Goal: Task Accomplishment & Management: Manage account settings

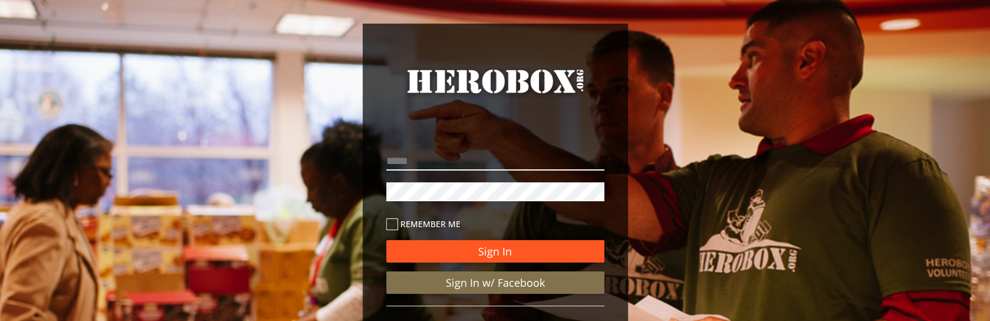
type input "**********"
click at [485, 241] on button "Sign In" at bounding box center [495, 251] width 218 height 22
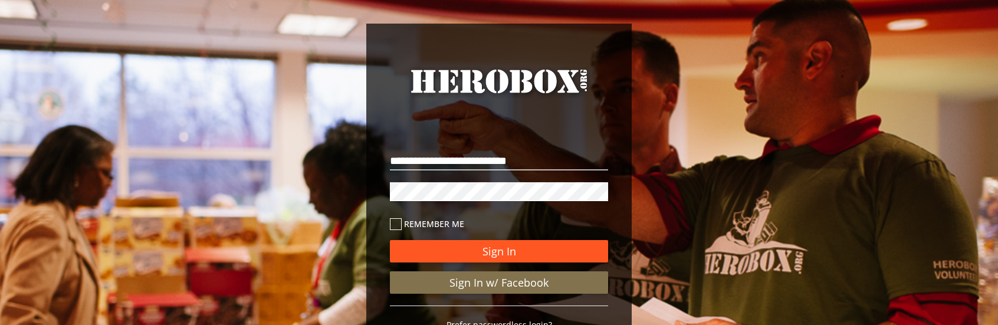
click at [563, 250] on button "Sign In" at bounding box center [499, 251] width 218 height 22
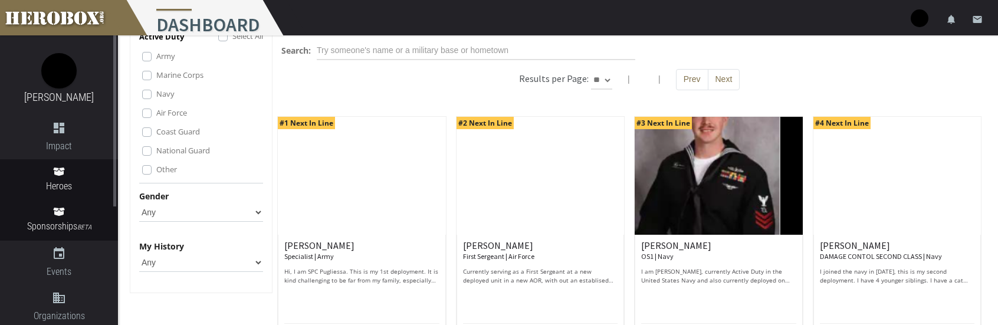
scroll to position [177, 0]
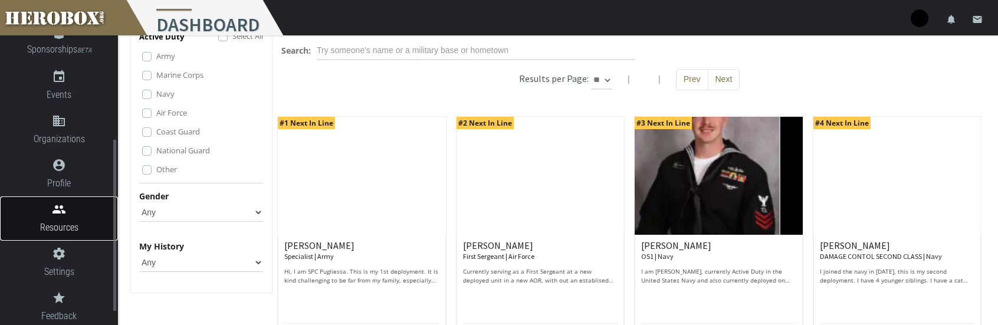
click at [75, 216] on icon "people" at bounding box center [59, 209] width 118 height 14
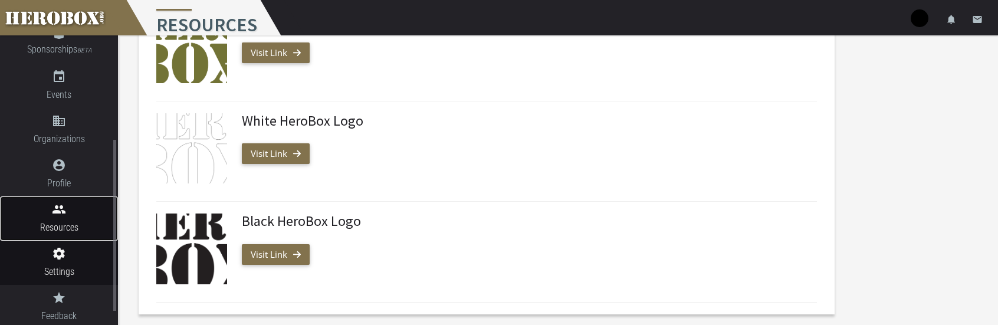
scroll to position [200, 0]
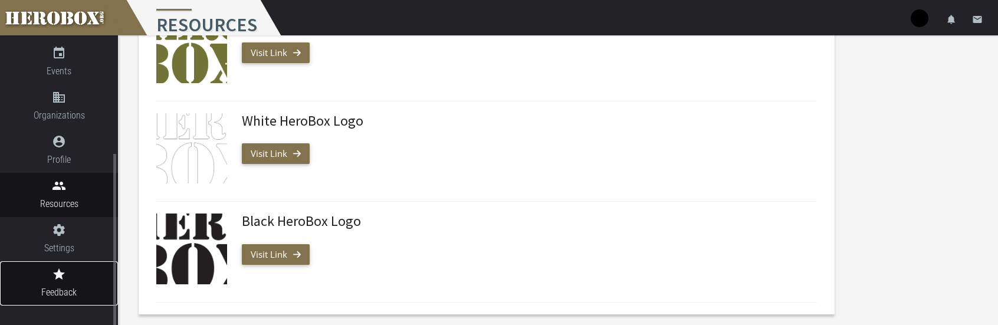
click at [63, 290] on span "Feedback" at bounding box center [59, 292] width 118 height 15
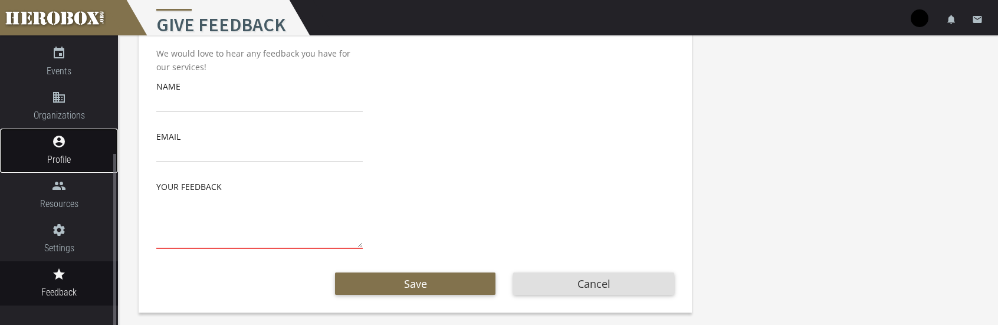
click at [73, 167] on span "Profile" at bounding box center [59, 159] width 118 height 15
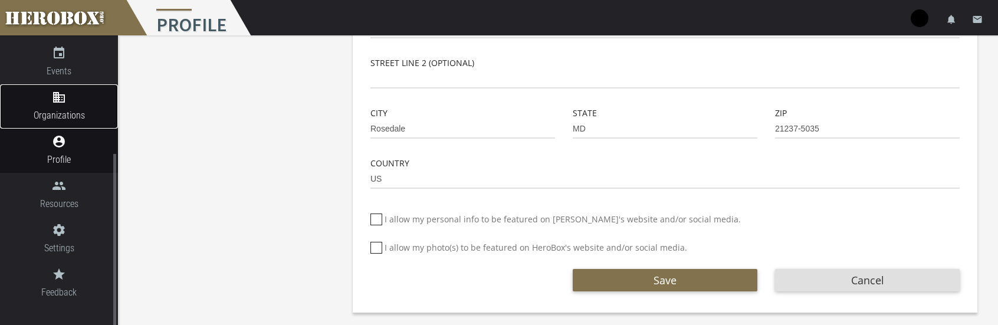
click at [72, 122] on span "Organizations" at bounding box center [59, 115] width 118 height 15
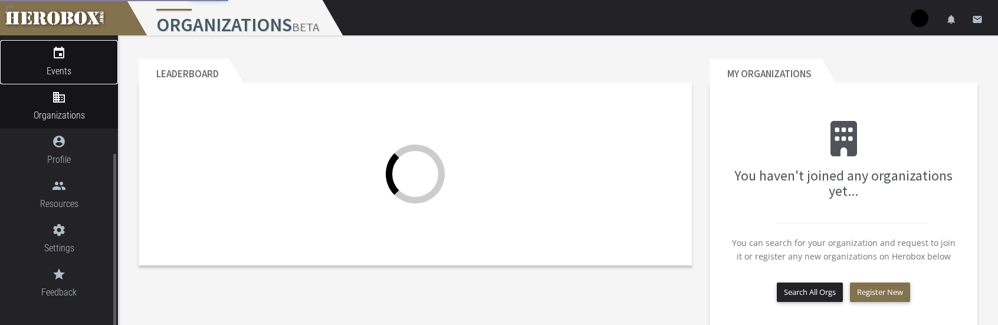
click at [74, 71] on span "Events" at bounding box center [59, 71] width 118 height 15
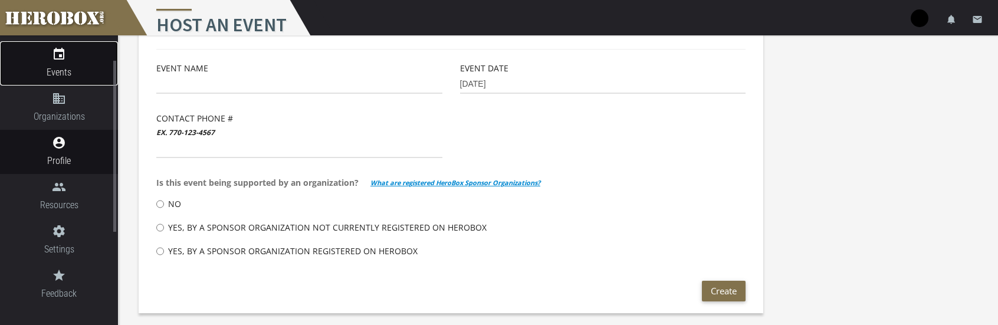
scroll to position [24, 0]
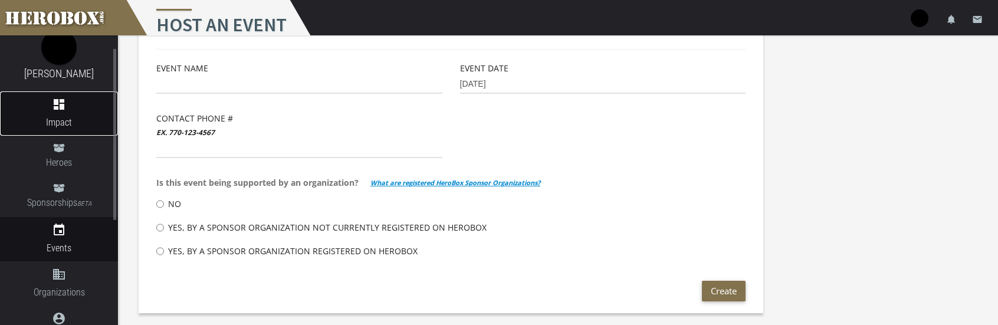
click at [64, 110] on icon "dashboard" at bounding box center [59, 104] width 118 height 14
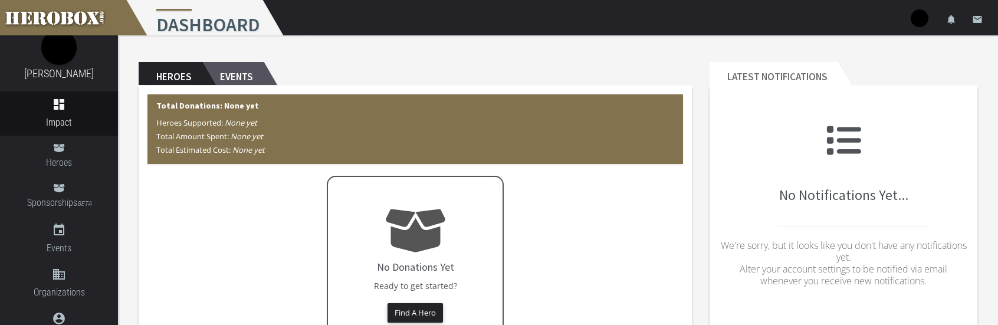
click at [231, 76] on h2 "Events" at bounding box center [232, 74] width 61 height 24
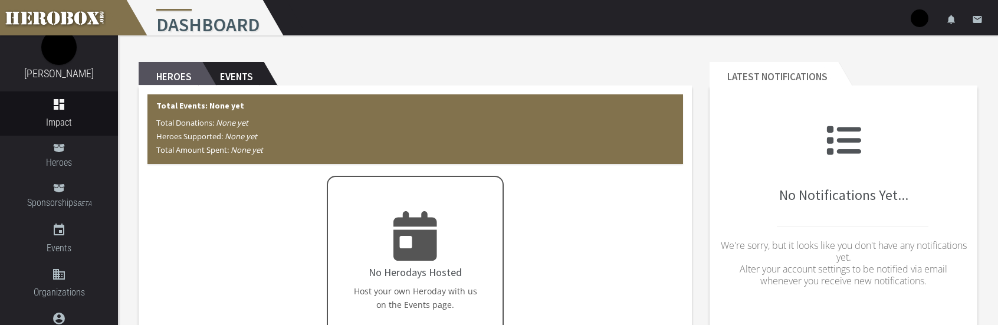
click at [155, 76] on h2 "Heroes" at bounding box center [171, 74] width 64 height 24
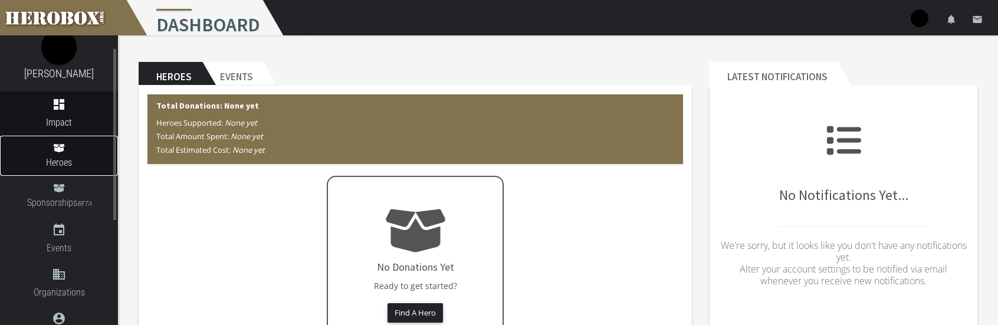
click at [47, 156] on span "Heroes" at bounding box center [59, 162] width 118 height 15
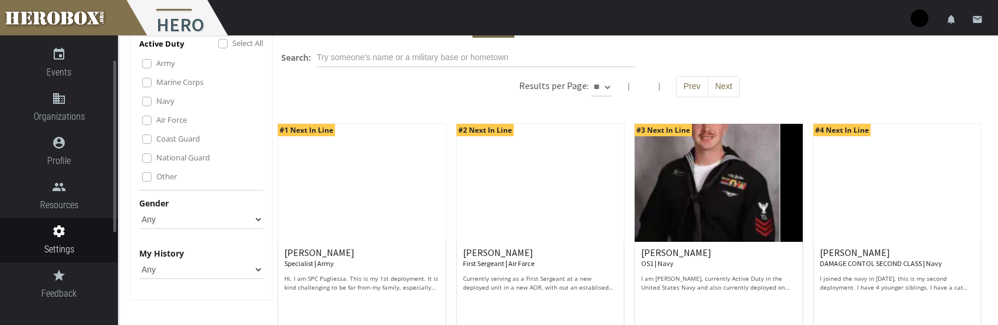
scroll to position [59, 0]
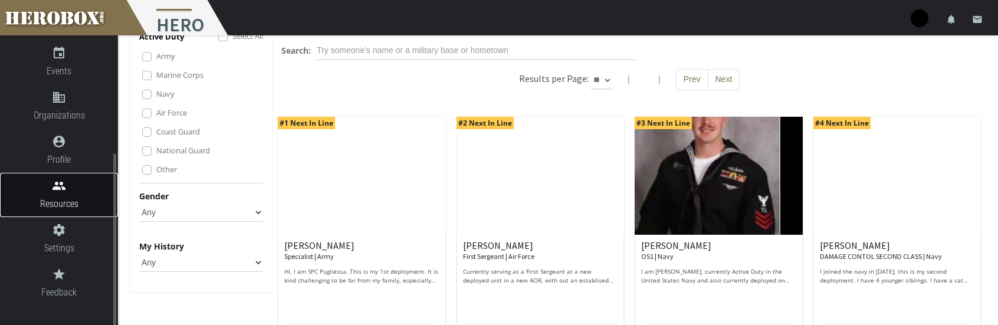
click at [67, 202] on span "Resources" at bounding box center [59, 203] width 118 height 15
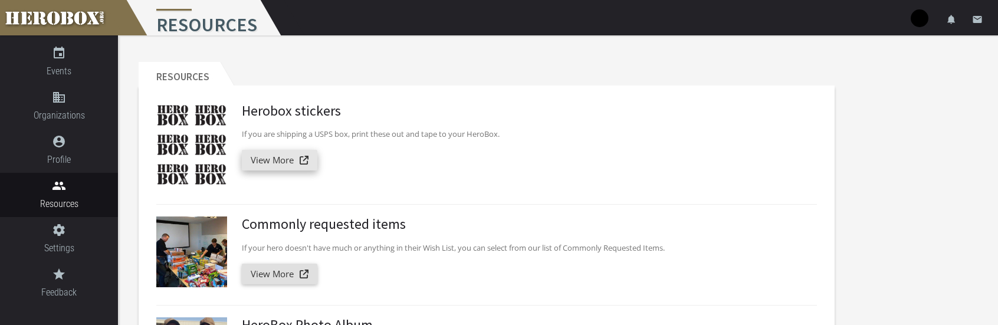
click at [286, 158] on link "View More" at bounding box center [279, 160] width 75 height 21
click at [70, 29] on link at bounding box center [59, 17] width 118 height 35
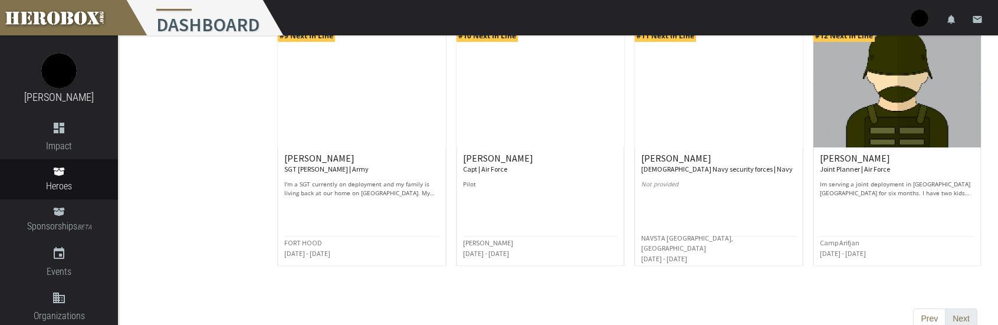
click at [958, 314] on button "Next" at bounding box center [961, 318] width 32 height 21
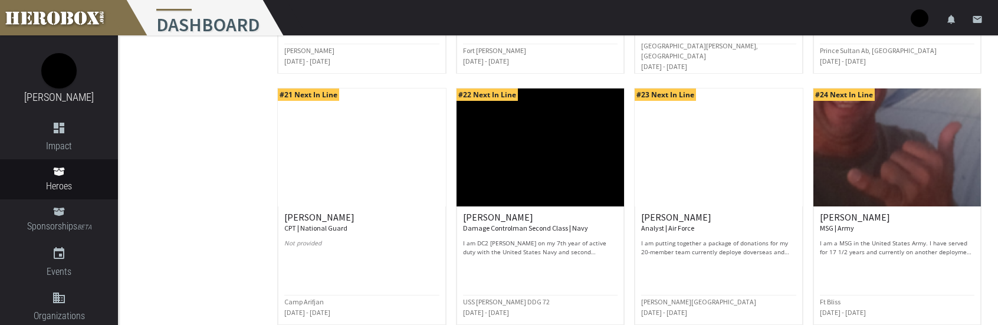
scroll to position [664, 0]
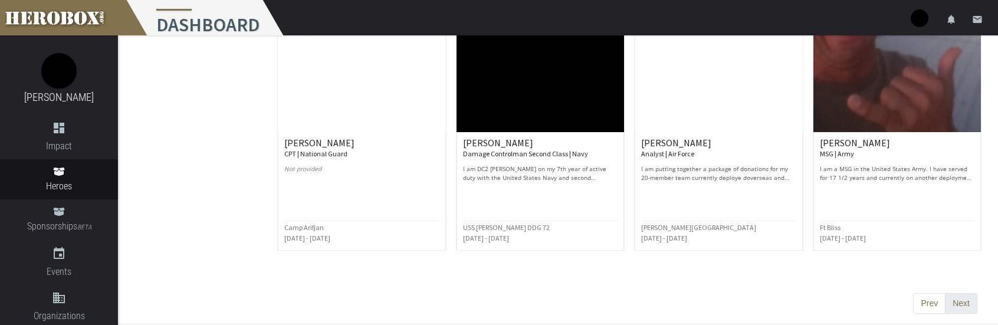
click at [968, 294] on button "Next" at bounding box center [961, 303] width 32 height 21
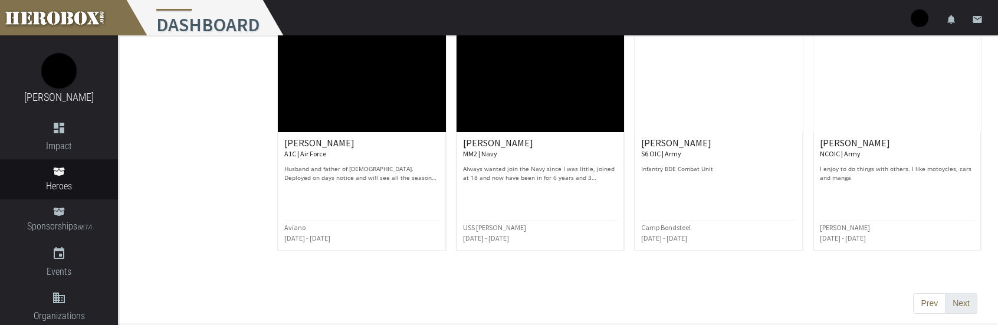
click at [975, 295] on button "Next" at bounding box center [961, 303] width 32 height 21
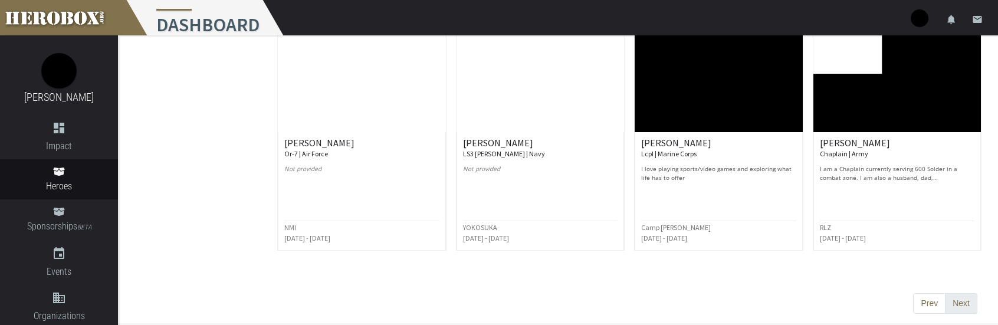
click at [968, 297] on button "Next" at bounding box center [961, 303] width 32 height 21
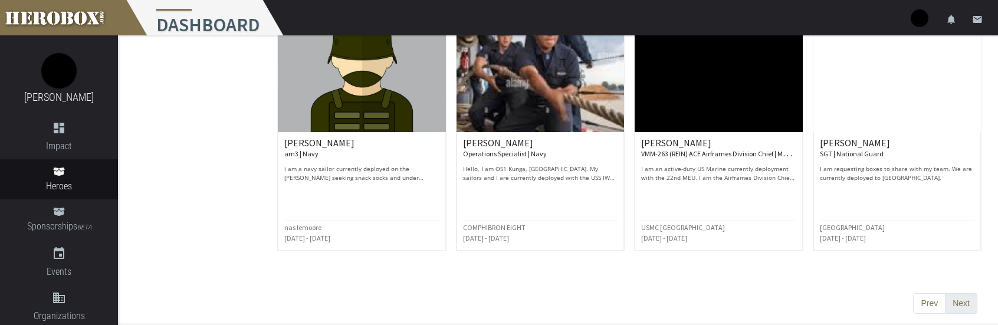
click at [959, 294] on button "Next" at bounding box center [961, 303] width 32 height 21
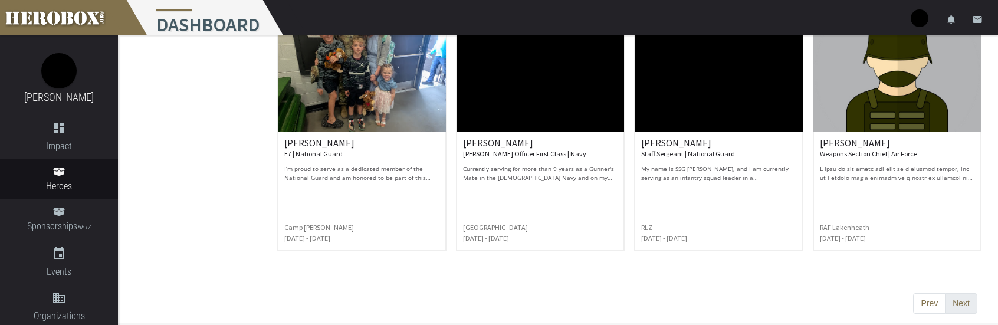
click at [972, 300] on button "Next" at bounding box center [961, 303] width 32 height 21
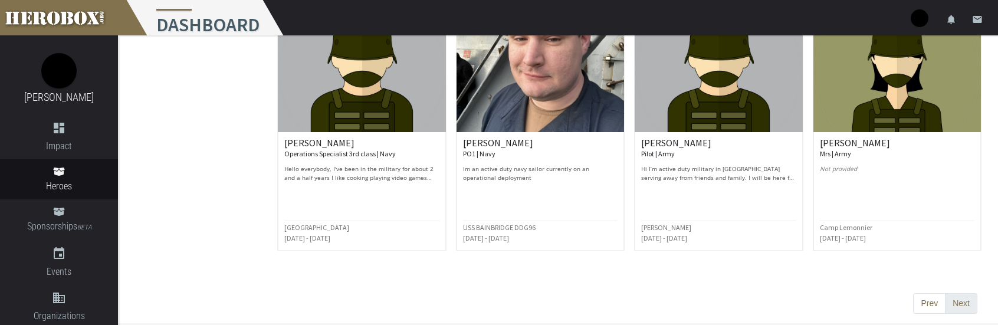
click at [954, 297] on button "Next" at bounding box center [961, 303] width 32 height 21
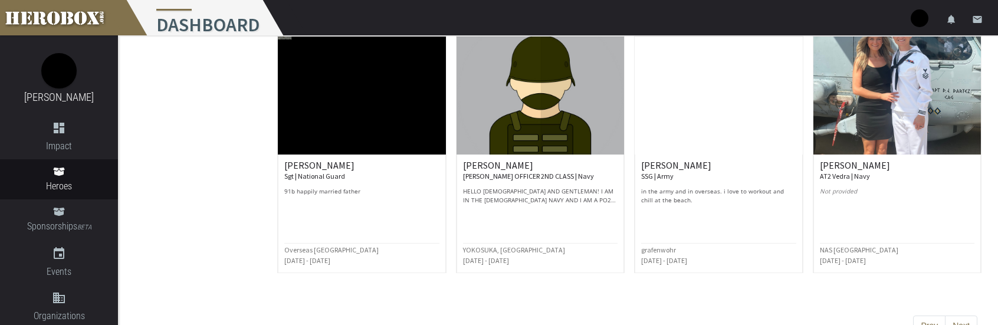
scroll to position [649, 0]
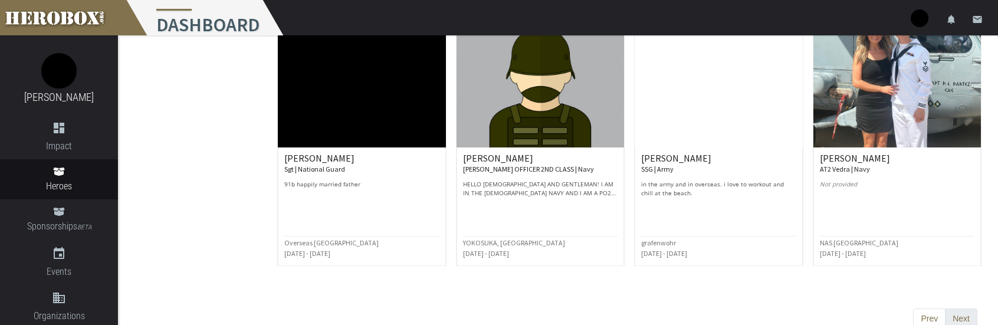
click at [956, 312] on button "Next" at bounding box center [961, 318] width 32 height 21
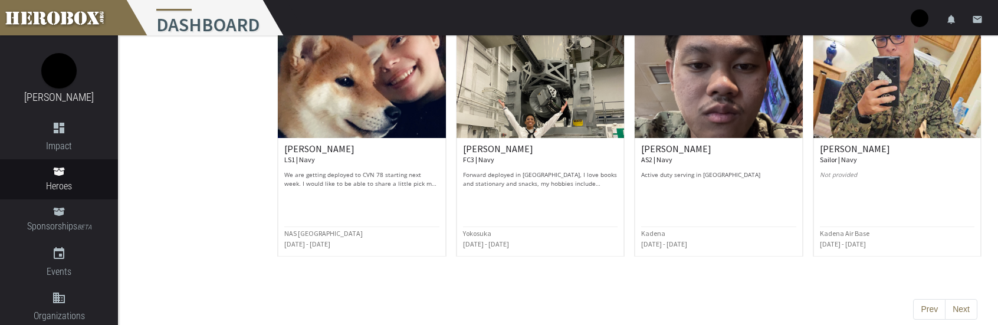
scroll to position [0, 0]
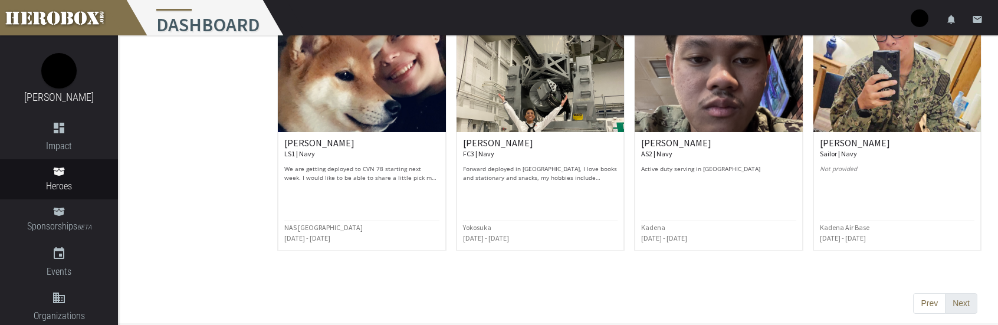
click at [959, 305] on button "Next" at bounding box center [961, 303] width 32 height 21
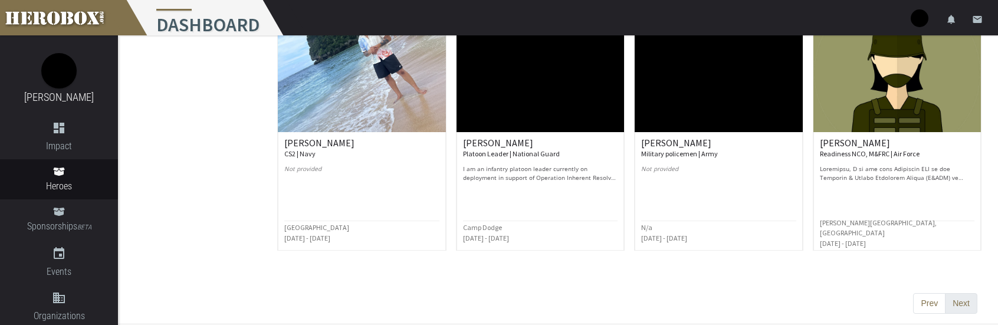
click at [966, 305] on button "Next" at bounding box center [961, 303] width 32 height 21
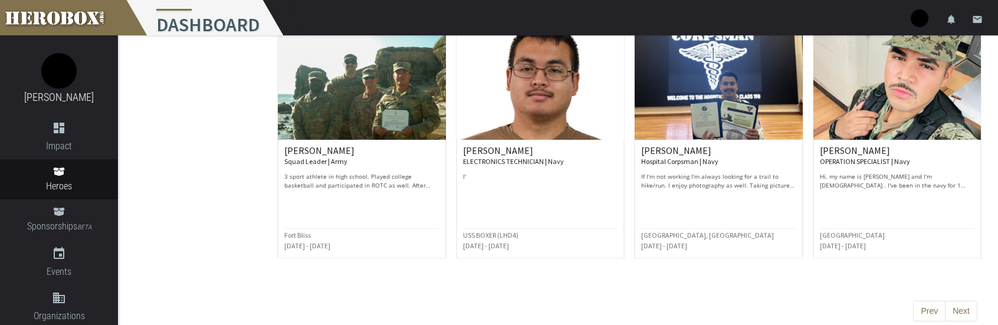
scroll to position [664, 0]
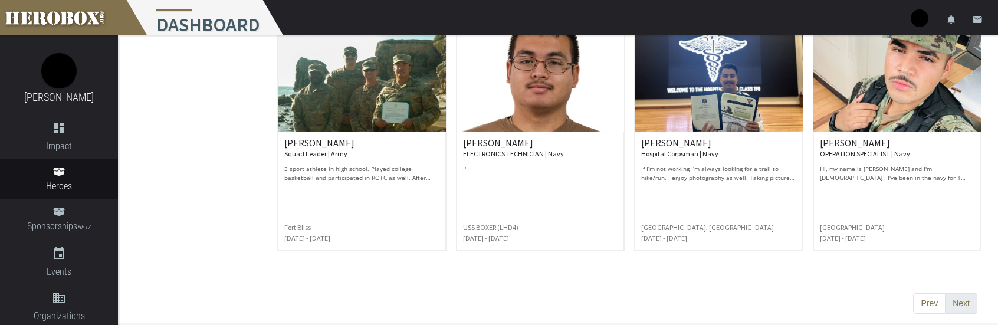
click at [967, 300] on button "Next" at bounding box center [961, 303] width 32 height 21
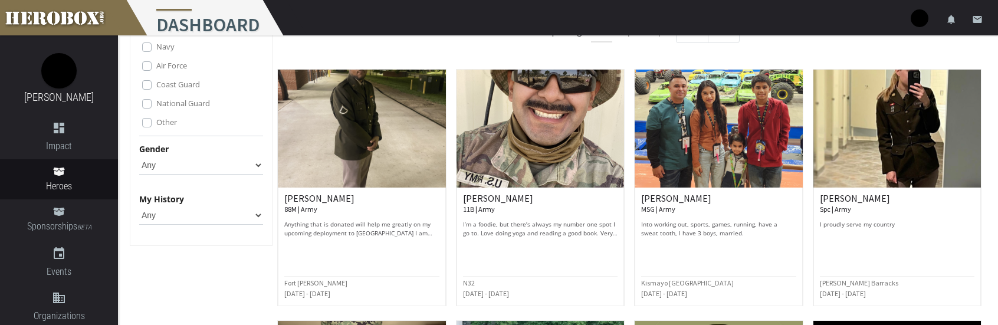
scroll to position [118, 0]
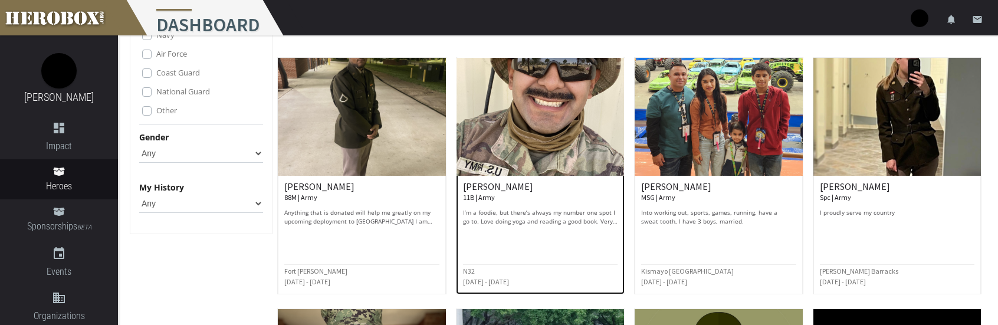
click at [513, 174] on img at bounding box center [540, 117] width 168 height 118
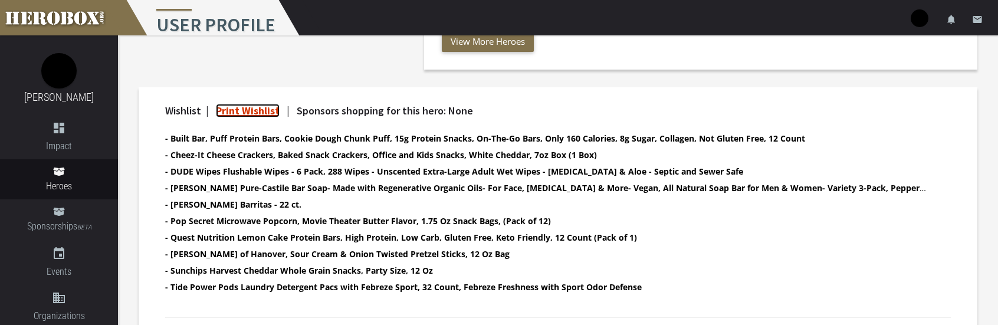
click at [255, 113] on link "Print Wishlist" at bounding box center [248, 111] width 64 height 14
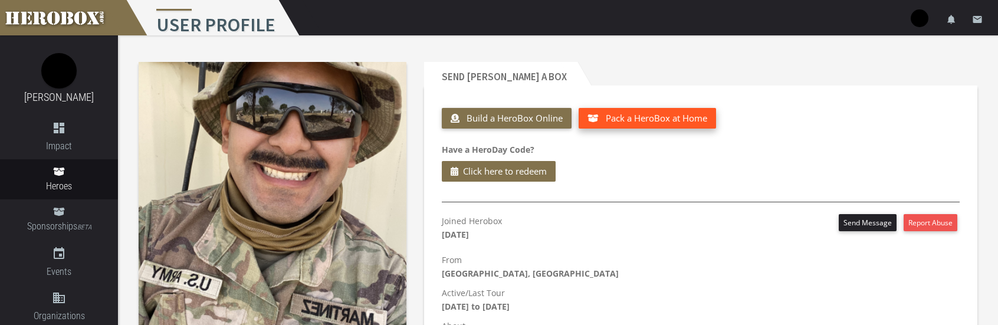
click at [616, 113] on span "Pack a HeroBox at Home" at bounding box center [656, 118] width 101 height 12
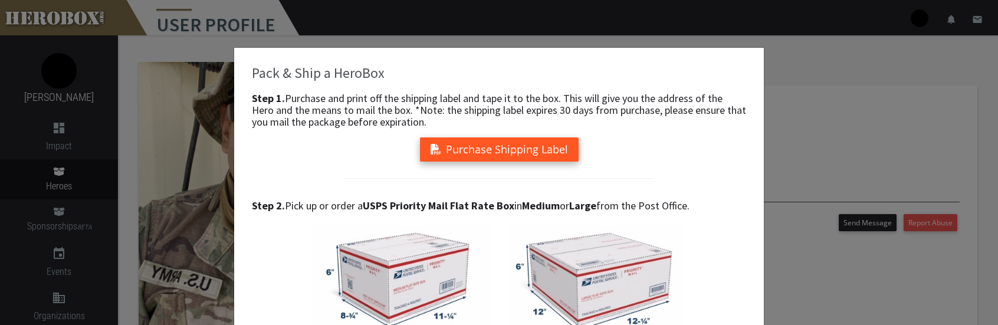
click at [532, 143] on button "Purchase Shipping Label" at bounding box center [499, 149] width 159 height 24
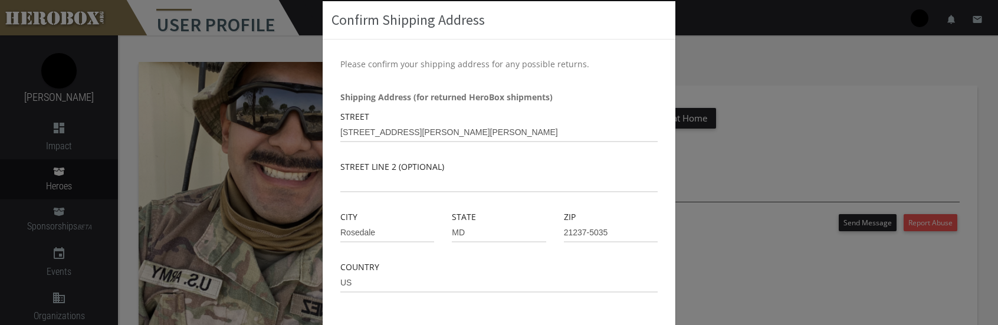
scroll to position [106, 0]
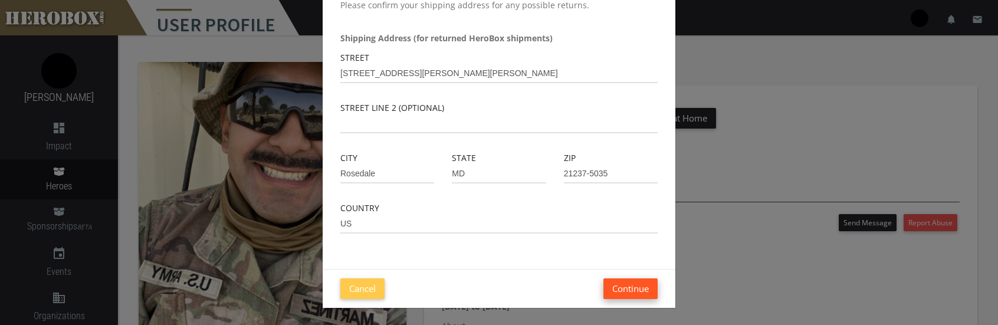
click at [614, 288] on button "Continue" at bounding box center [630, 288] width 54 height 21
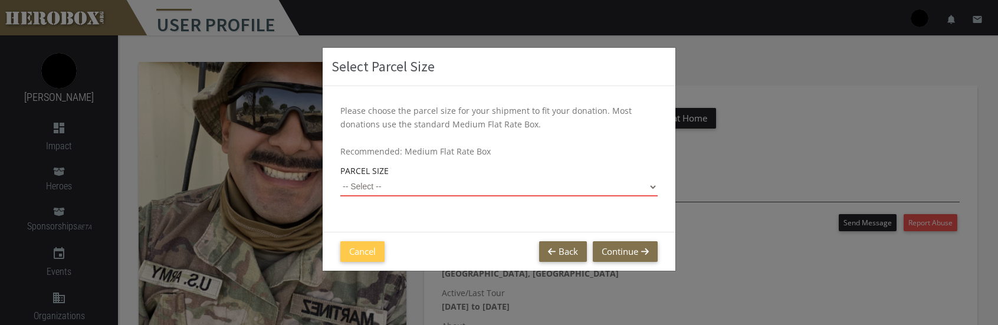
click at [441, 182] on select "-- Select -- Small Flat Rate Envelope (Est. $13.52) Medium Flat Rate Box (Est. …" at bounding box center [498, 186] width 317 height 19
click at [340, 177] on select "-- Select -- Small Flat Rate Envelope (Est. $13.52) Medium Flat Rate Box (Est. …" at bounding box center [498, 186] width 317 height 19
select select "Large Flat Rate Box"
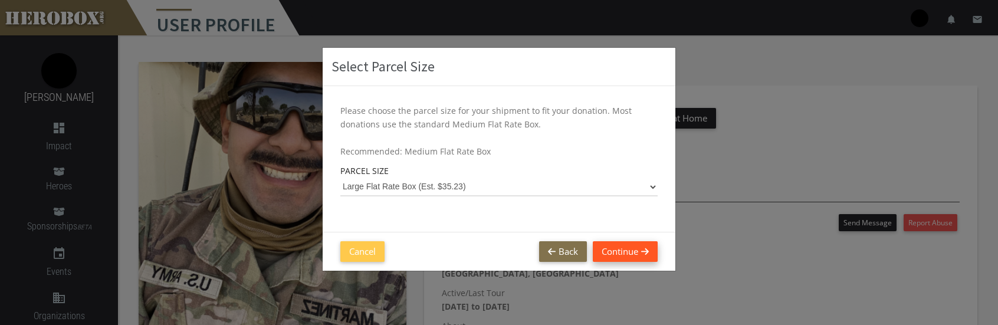
click at [634, 249] on button "Continue" at bounding box center [625, 251] width 65 height 21
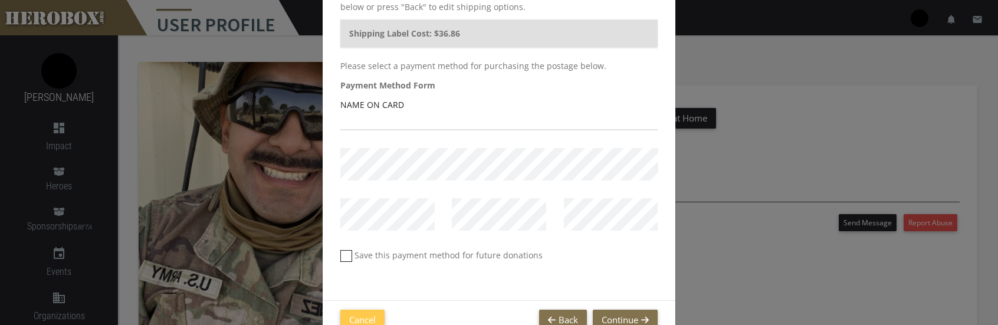
scroll to position [118, 0]
click at [403, 119] on input "text" at bounding box center [498, 120] width 317 height 19
click at [473, 111] on input "text" at bounding box center [498, 120] width 317 height 19
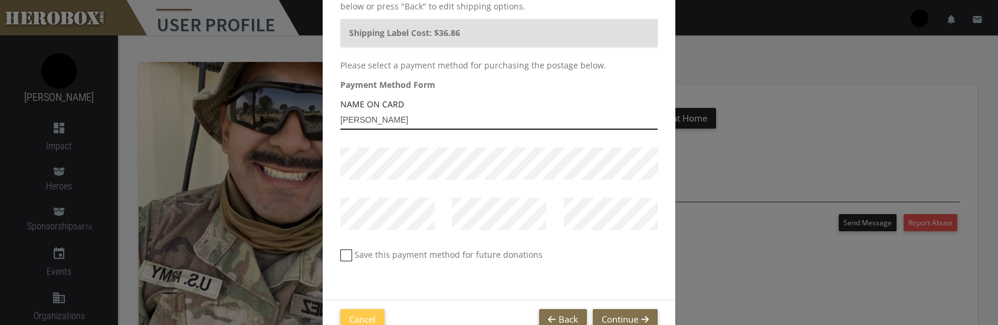
type input "[PERSON_NAME]"
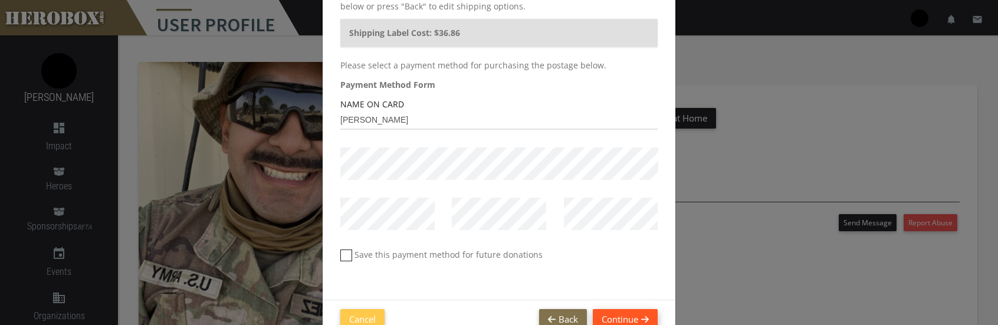
click at [634, 314] on button "Continue" at bounding box center [625, 319] width 65 height 21
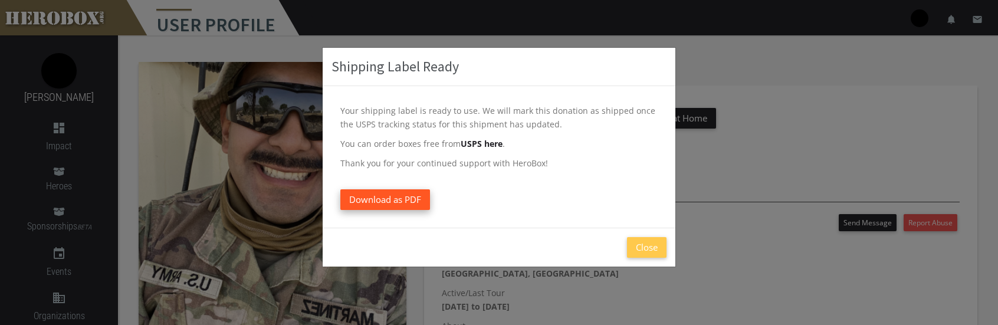
click at [405, 197] on span "Download as PDF" at bounding box center [385, 199] width 72 height 12
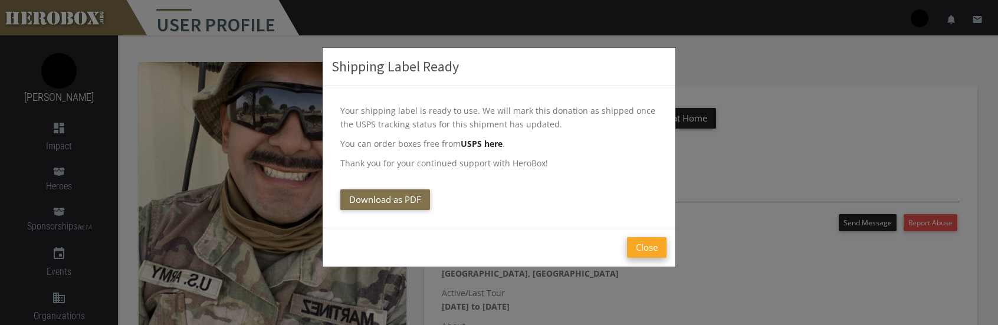
click at [648, 243] on button "Close" at bounding box center [647, 247] width 40 height 21
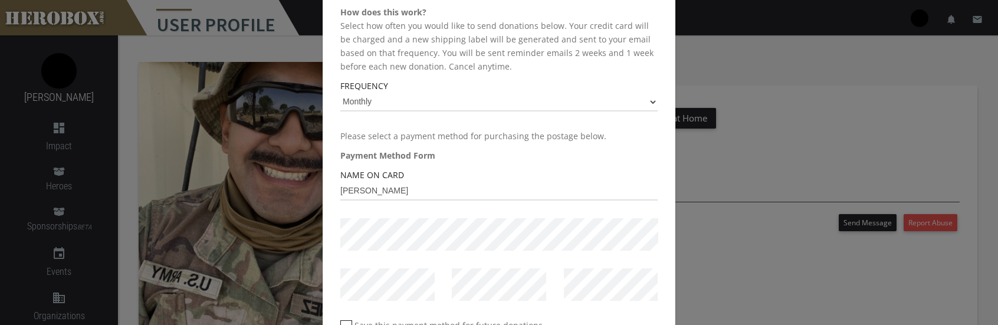
scroll to position [59, 0]
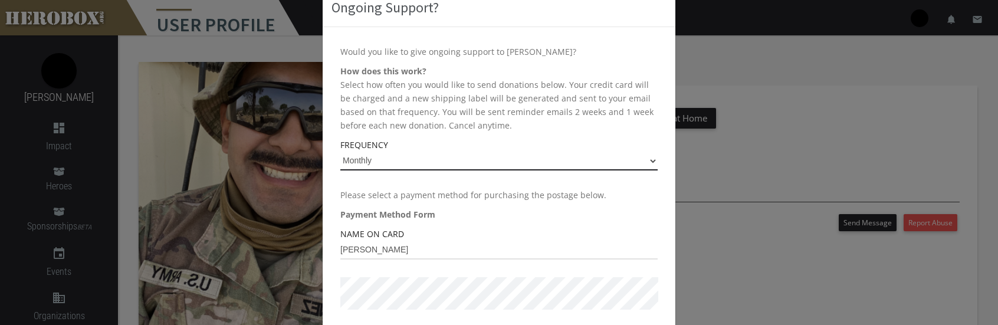
click at [501, 159] on select "Monthly Every 2 Months Quarterly Yearly" at bounding box center [498, 161] width 317 height 19
click at [502, 159] on select "Monthly Every 2 Months Quarterly Yearly" at bounding box center [498, 161] width 317 height 19
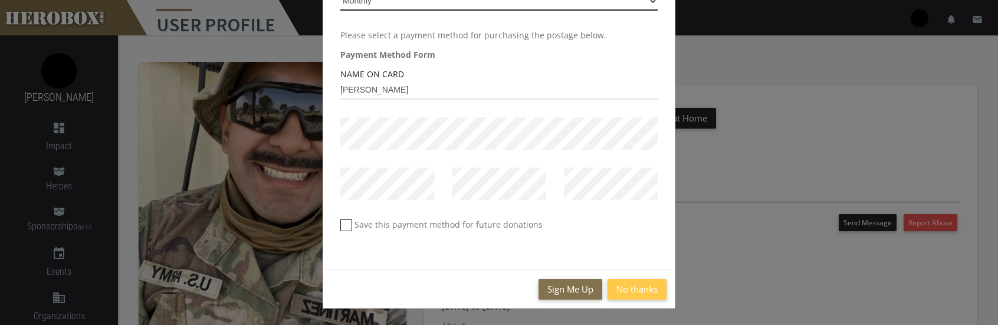
scroll to position [219, 0]
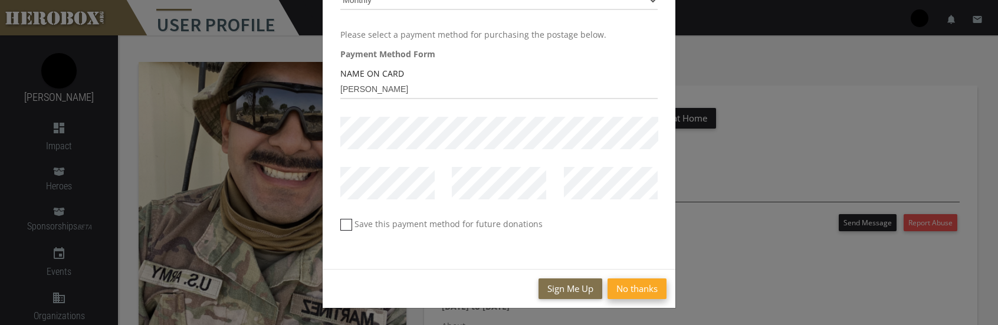
click at [626, 282] on button "No thanks" at bounding box center [636, 288] width 59 height 21
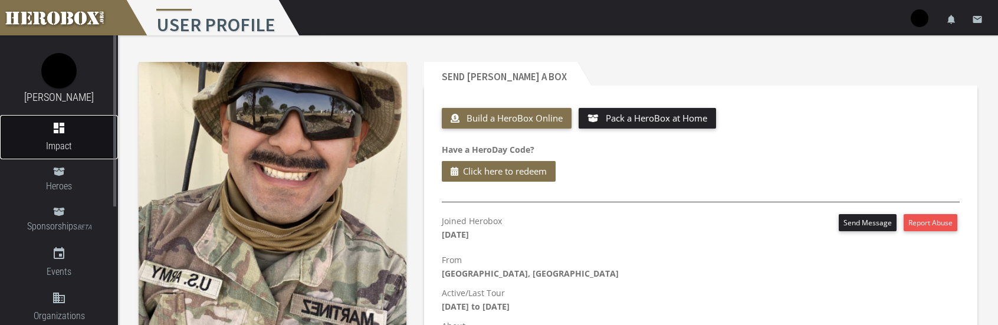
click at [63, 138] on link "dashboard Impact" at bounding box center [59, 137] width 118 height 44
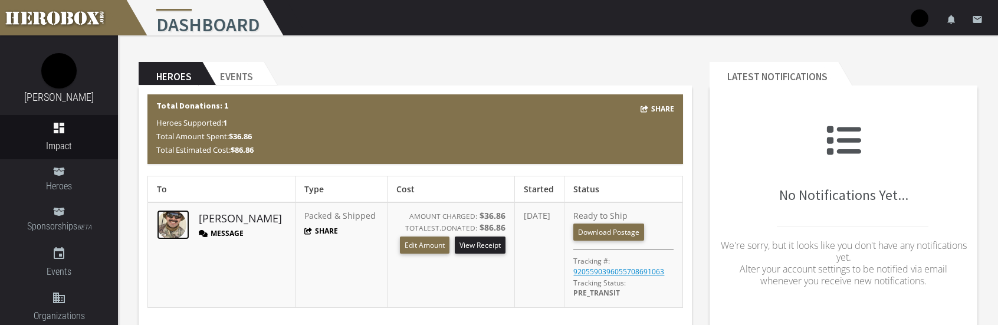
click at [172, 219] on img at bounding box center [171, 224] width 29 height 29
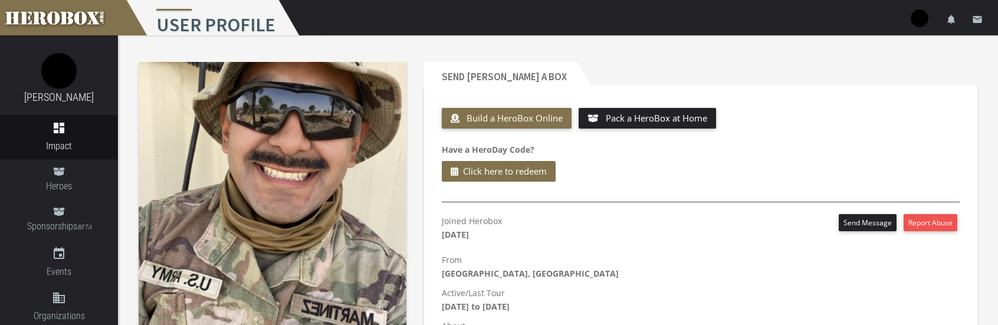
click at [667, 172] on p "Have a HeroDay Code? Click here to redeem" at bounding box center [701, 162] width 518 height 39
click at [54, 90] on h3 "[PERSON_NAME]" at bounding box center [59, 97] width 100 height 18
click at [58, 77] on img at bounding box center [58, 70] width 35 height 35
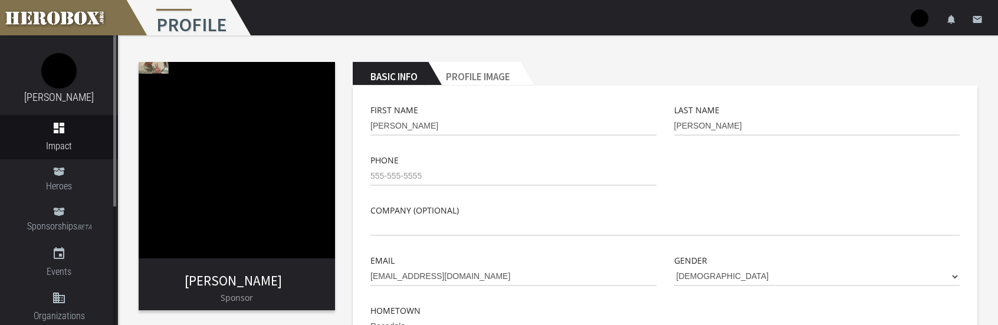
click at [156, 65] on img at bounding box center [237, 160] width 196 height 196
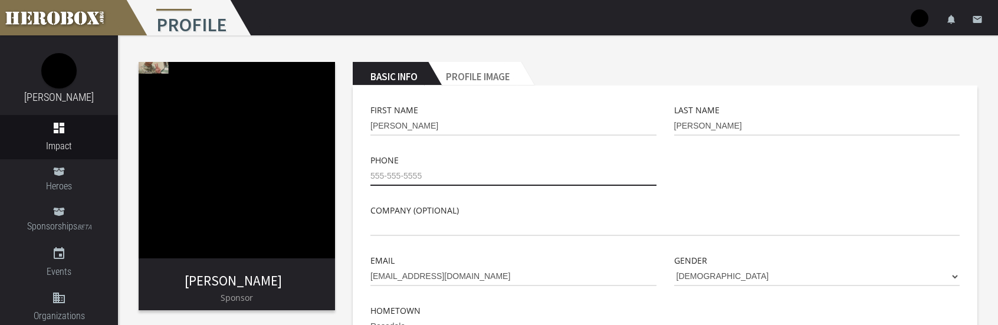
click at [377, 176] on input "tel" at bounding box center [513, 176] width 286 height 19
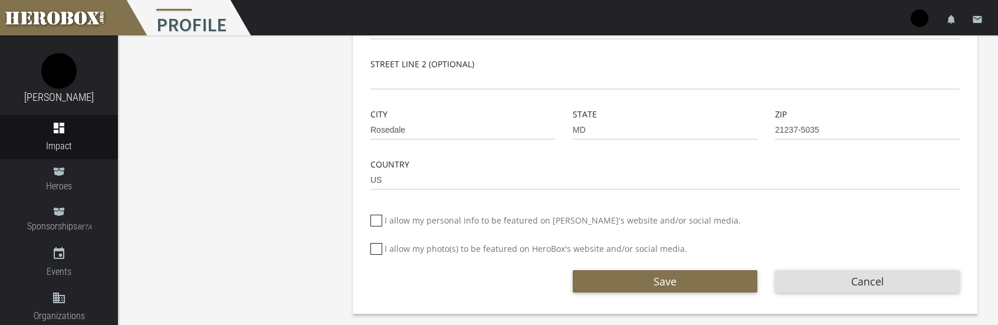
scroll to position [455, 0]
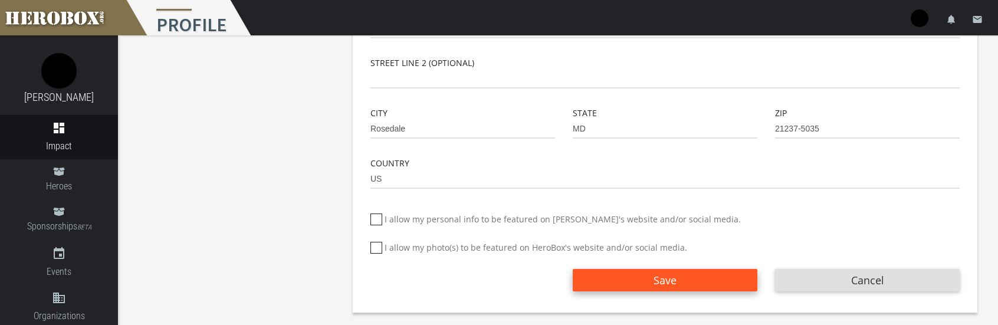
type input "[PHONE_NUMBER]"
click at [637, 278] on button "Save" at bounding box center [665, 280] width 185 height 22
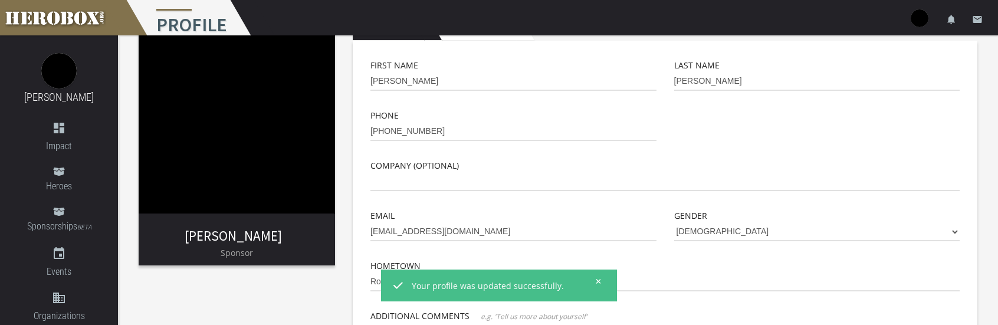
scroll to position [0, 0]
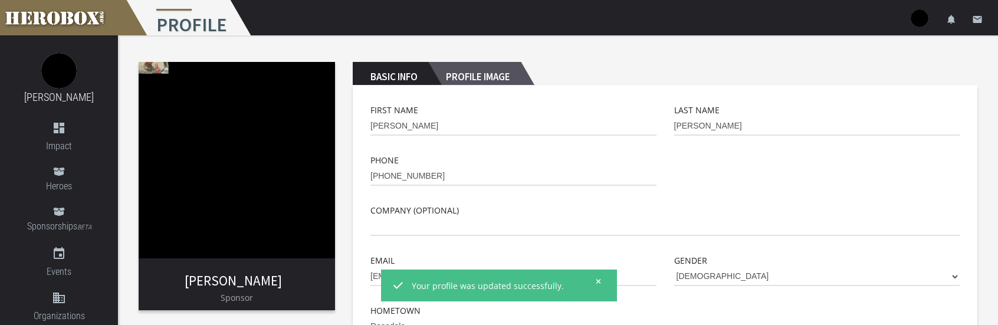
click at [494, 77] on h2 "Profile Image" at bounding box center [474, 74] width 93 height 24
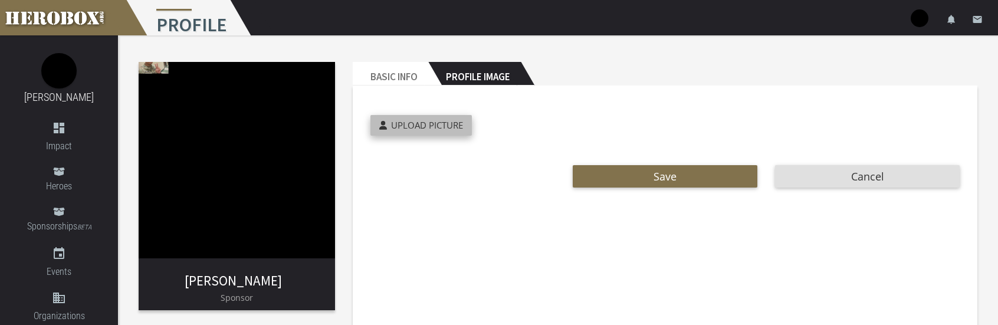
click at [458, 117] on label "Upload Picture" at bounding box center [420, 125] width 101 height 21
click at [458, 117] on input "Upload Picture" at bounding box center [448, 122] width 156 height 14
click at [453, 120] on label "Upload Picture" at bounding box center [420, 125] width 101 height 21
click at [453, 120] on input "Upload Picture" at bounding box center [448, 122] width 156 height 14
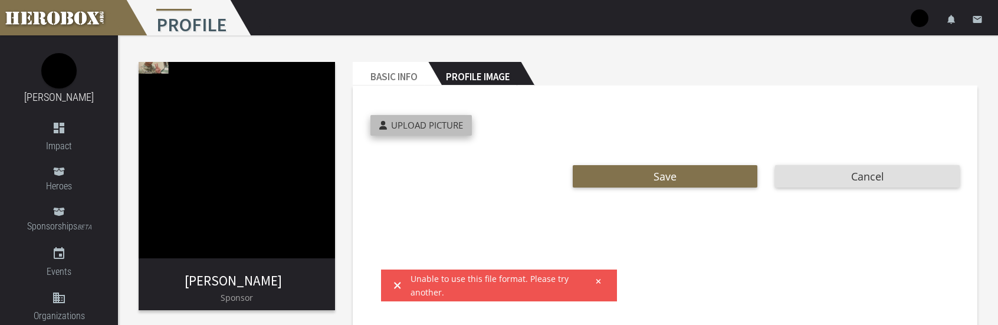
click at [401, 116] on label "Upload Picture" at bounding box center [420, 125] width 101 height 21
click at [401, 116] on input "Upload Picture" at bounding box center [448, 122] width 156 height 14
type input "**********"
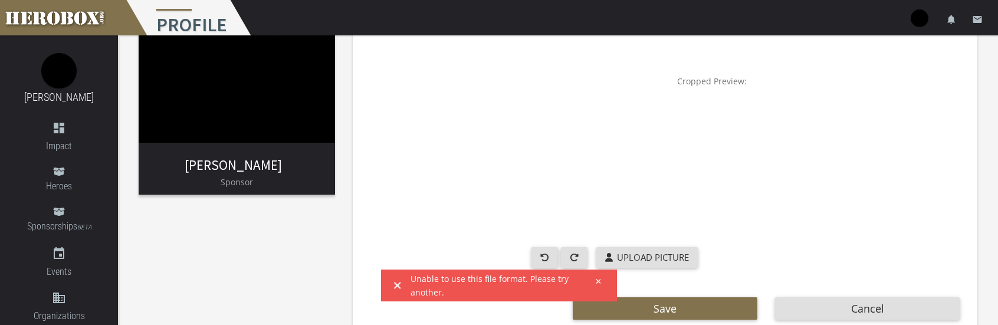
scroll to position [144, 0]
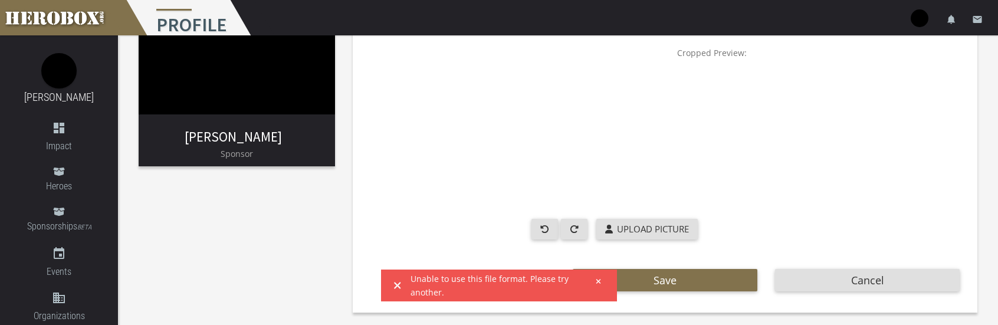
click at [399, 284] on icon at bounding box center [397, 285] width 6 height 6
click at [397, 285] on icon at bounding box center [397, 285] width 6 height 6
click at [597, 278] on icon at bounding box center [598, 281] width 5 height 7
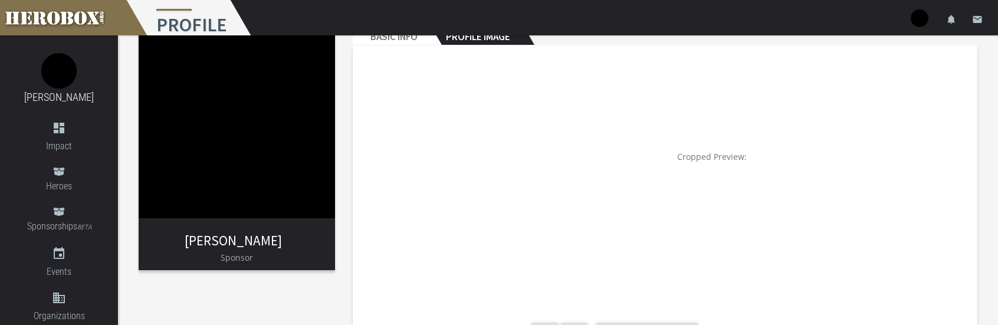
scroll to position [59, 0]
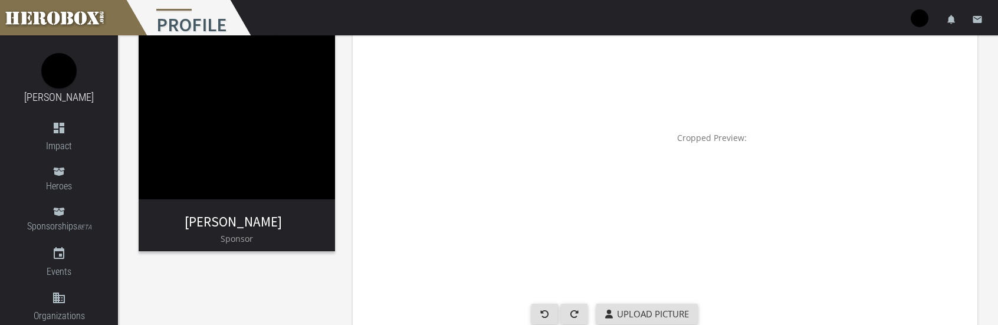
click at [715, 146] on img at bounding box center [736, 203] width 118 height 118
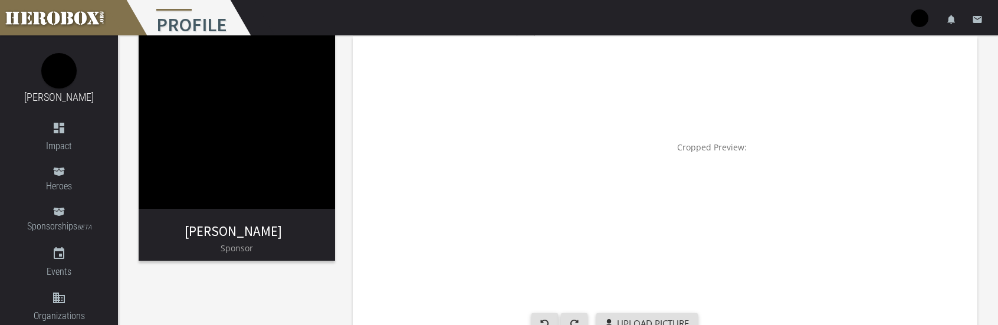
scroll to position [0, 0]
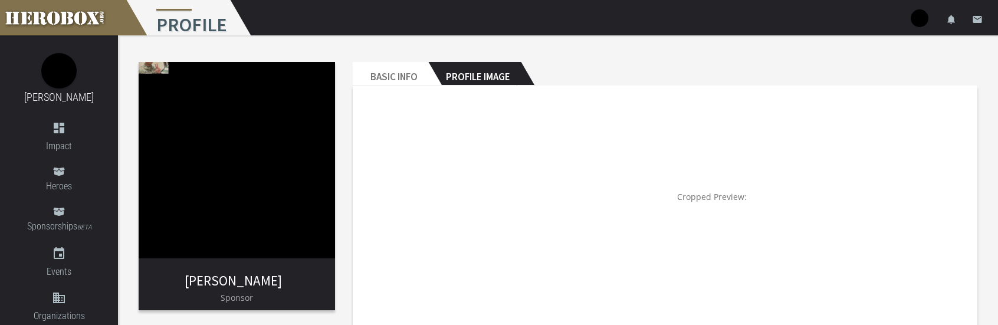
click at [162, 71] on img at bounding box center [237, 160] width 196 height 196
click at [458, 65] on h2 "Profile Image" at bounding box center [474, 74] width 93 height 24
click at [402, 78] on h2 "Basic Info" at bounding box center [390, 74] width 75 height 24
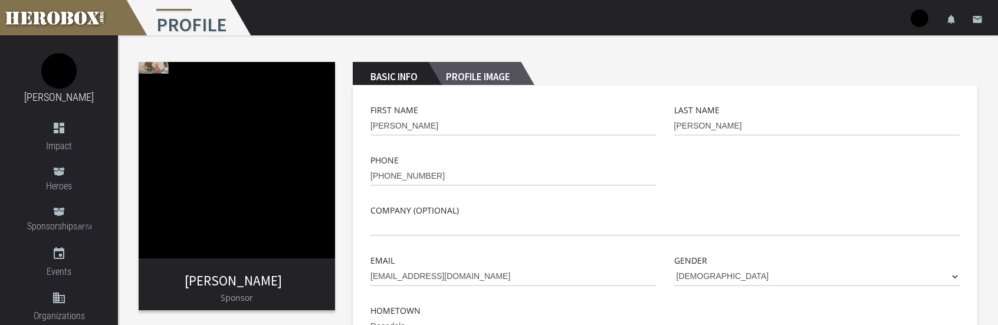
click at [515, 75] on h2 "Profile Image" at bounding box center [474, 74] width 93 height 24
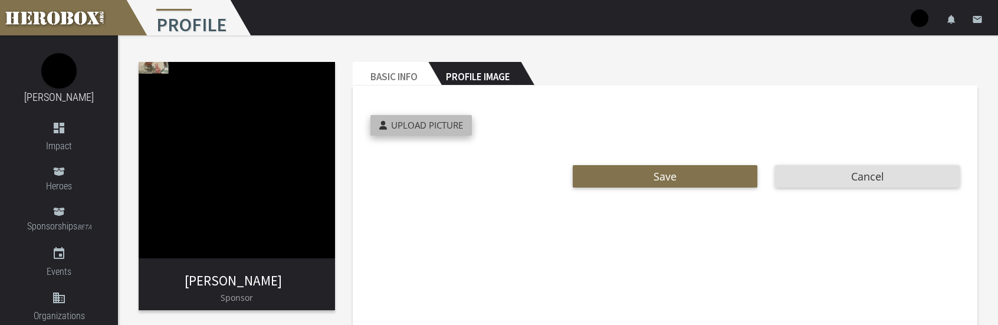
click at [447, 121] on span "Upload Picture" at bounding box center [427, 125] width 72 height 12
click at [447, 121] on input "Upload Picture" at bounding box center [448, 122] width 156 height 14
click at [374, 120] on label "Upload Picture" at bounding box center [420, 125] width 101 height 21
click at [374, 120] on input "Upload Picture" at bounding box center [448, 122] width 156 height 14
type input "**********"
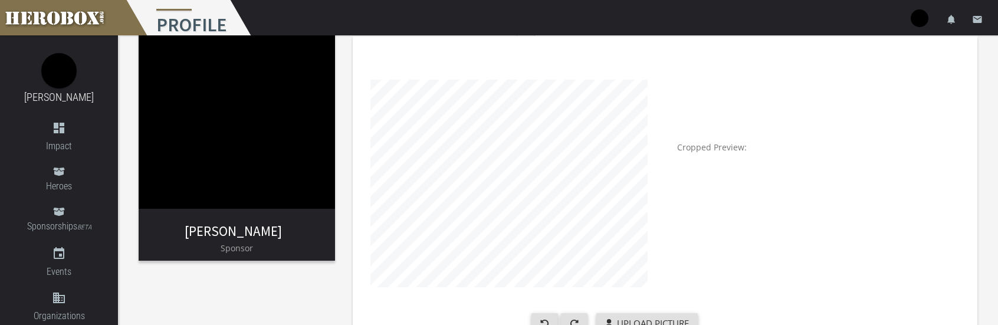
scroll to position [118, 0]
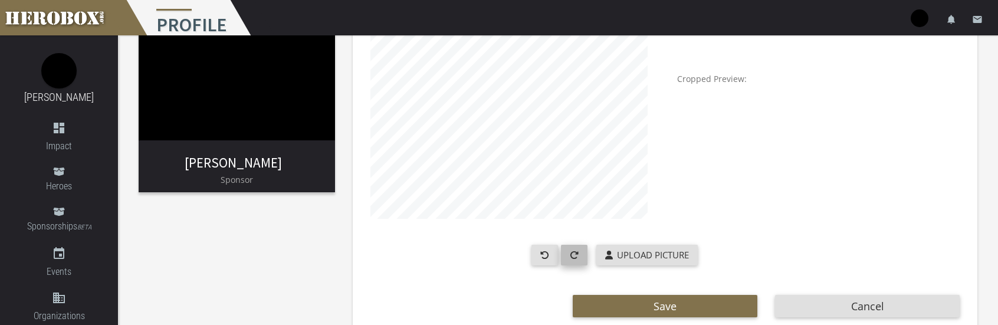
click at [572, 259] on icon "button" at bounding box center [574, 255] width 9 height 9
click at [572, 254] on icon "button" at bounding box center [574, 255] width 9 height 9
click at [590, 170] on img-crop at bounding box center [508, 115] width 277 height 236
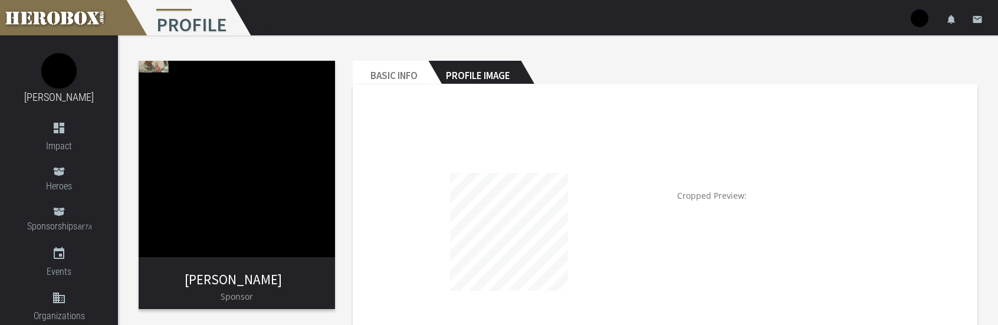
scroll to position [0, 0]
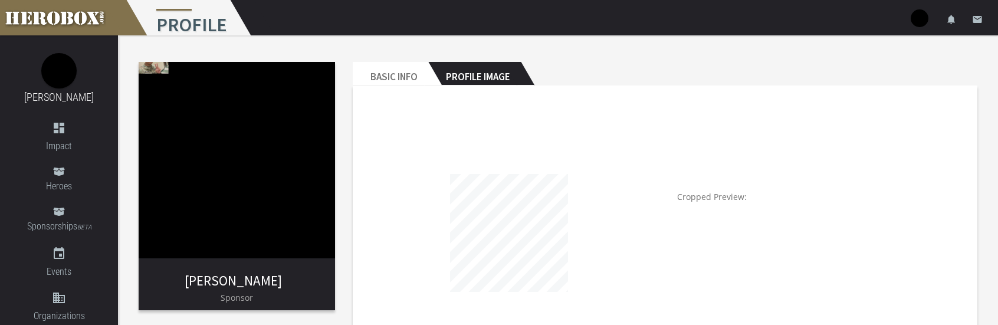
click at [469, 78] on h2 "Profile Image" at bounding box center [474, 74] width 93 height 24
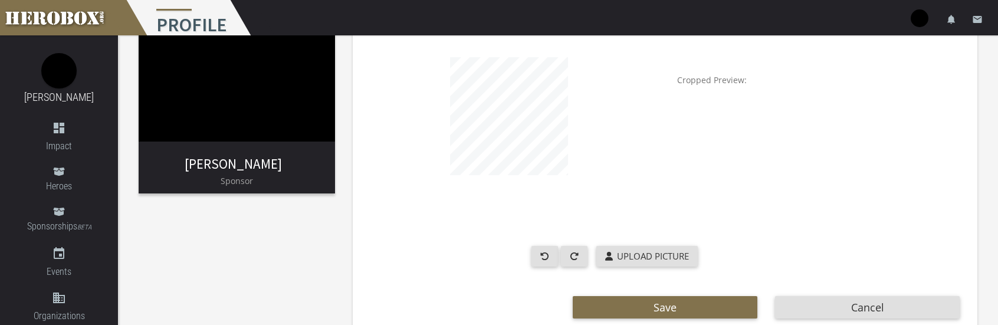
scroll to position [118, 0]
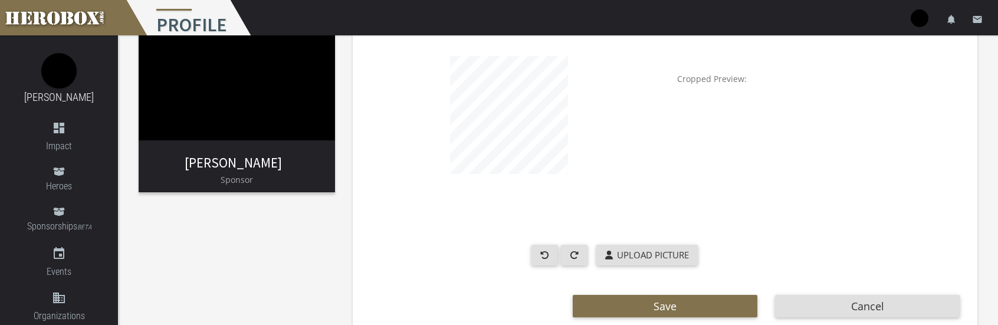
click at [611, 140] on img-crop at bounding box center [508, 115] width 277 height 236
click at [419, 115] on img-crop at bounding box center [508, 115] width 277 height 236
click at [663, 247] on label "Upload Picture" at bounding box center [646, 255] width 101 height 21
click at [663, 247] on input "Upload Picture" at bounding box center [674, 252] width 156 height 14
click at [867, 298] on button "Cancel" at bounding box center [867, 306] width 185 height 22
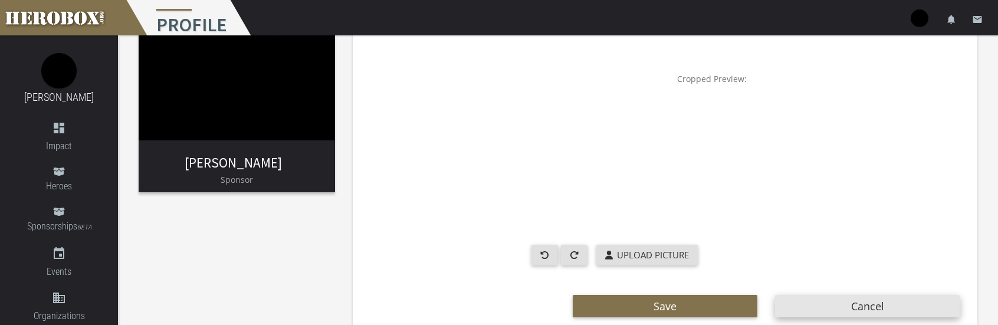
click at [869, 308] on button "Cancel" at bounding box center [867, 306] width 185 height 22
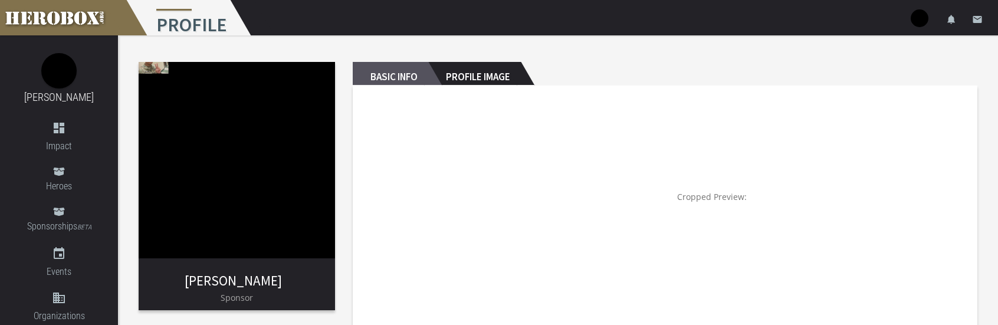
click at [400, 69] on h2 "Basic Info" at bounding box center [390, 74] width 75 height 24
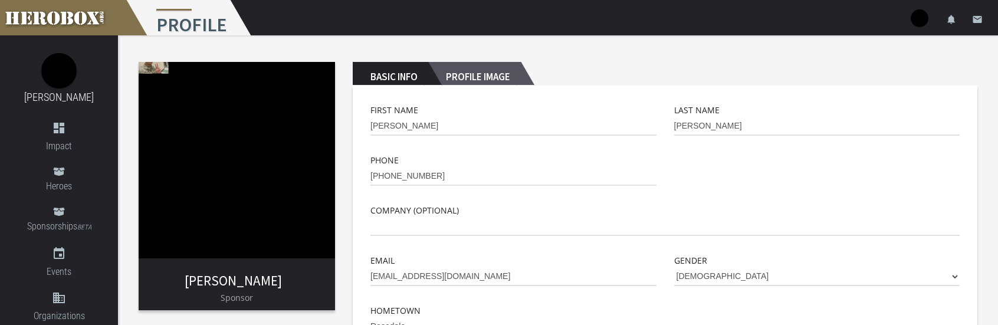
click at [478, 77] on h2 "Profile Image" at bounding box center [474, 74] width 93 height 24
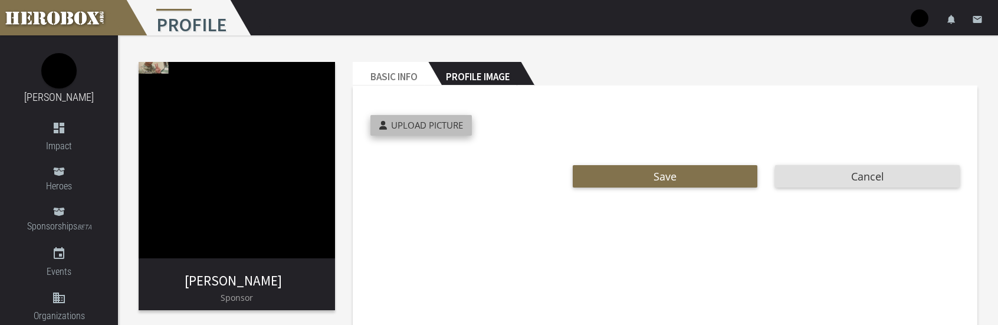
click at [426, 128] on span "Upload Picture" at bounding box center [427, 125] width 72 height 12
click at [426, 128] on input "Upload Picture" at bounding box center [448, 122] width 156 height 14
type input "**********"
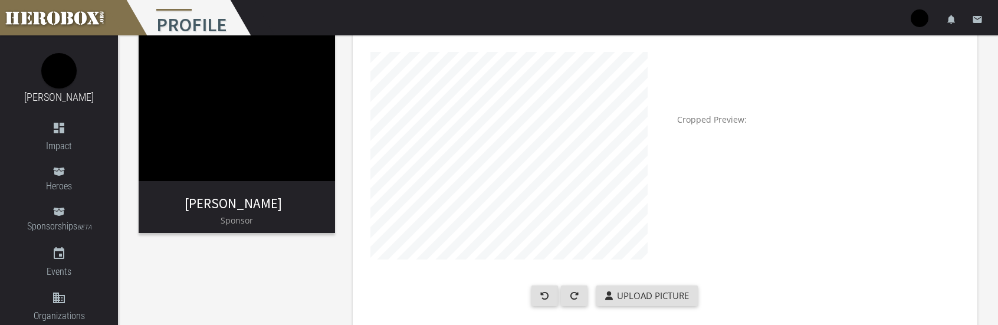
scroll to position [59, 0]
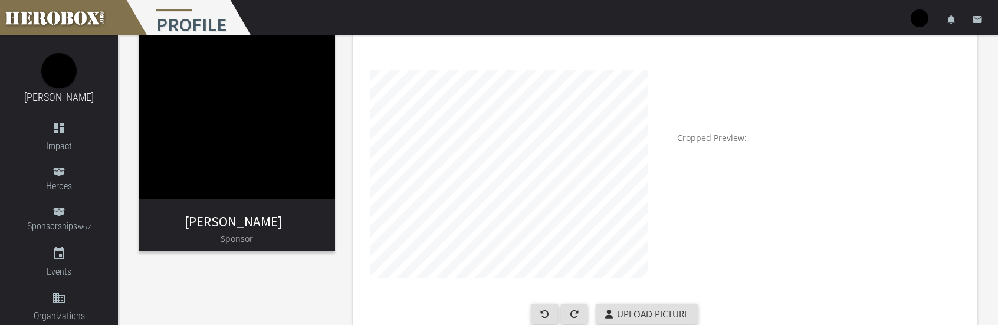
click at [780, 222] on img at bounding box center [736, 203] width 118 height 118
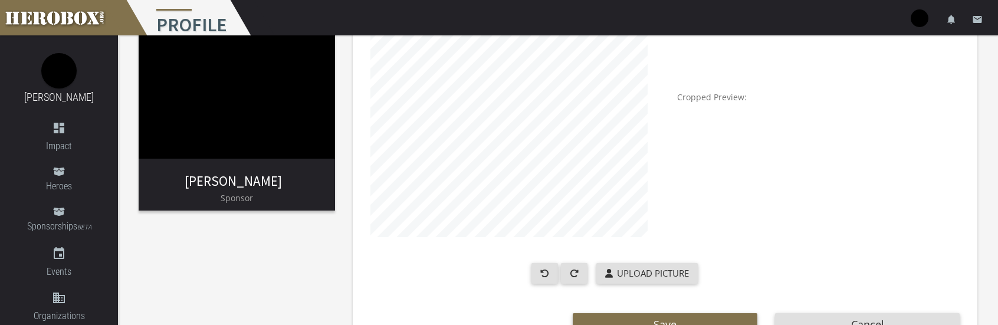
scroll to position [118, 0]
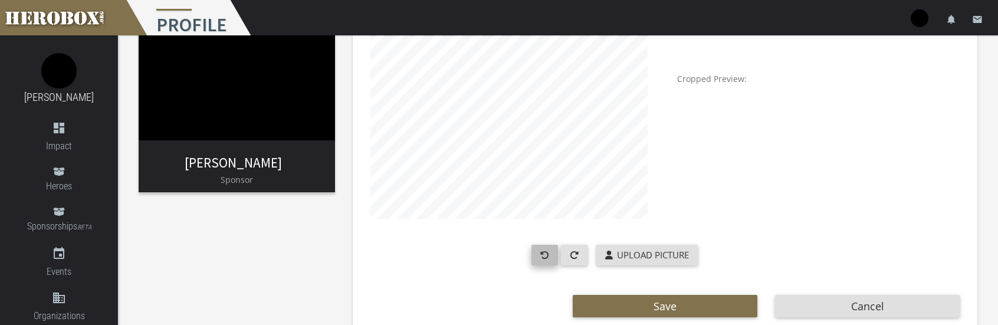
click at [546, 254] on button "button" at bounding box center [544, 255] width 27 height 21
click at [568, 254] on button "button" at bounding box center [574, 255] width 27 height 21
click at [760, 200] on img at bounding box center [736, 145] width 118 height 118
click at [545, 251] on icon "button" at bounding box center [544, 255] width 8 height 8
click at [567, 252] on button "button" at bounding box center [574, 255] width 27 height 21
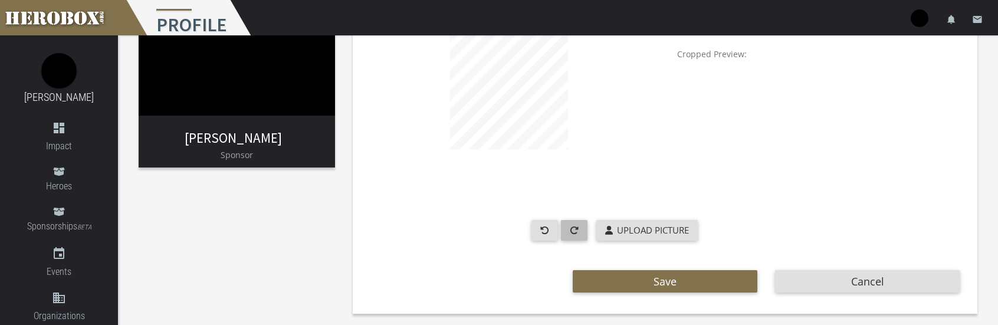
scroll to position [144, 0]
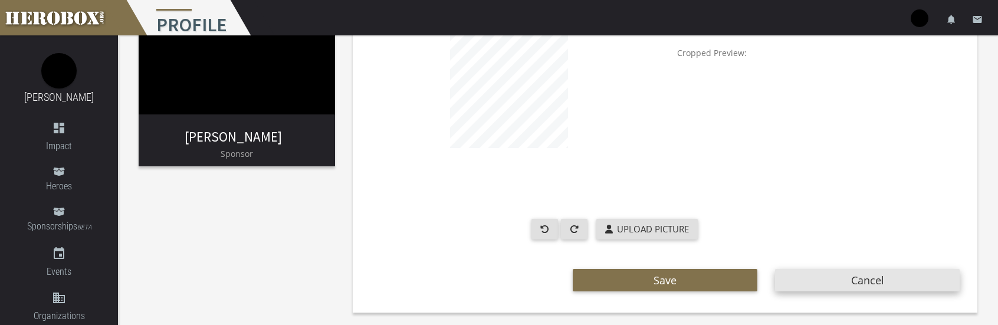
click at [825, 278] on button "Cancel" at bounding box center [867, 280] width 185 height 22
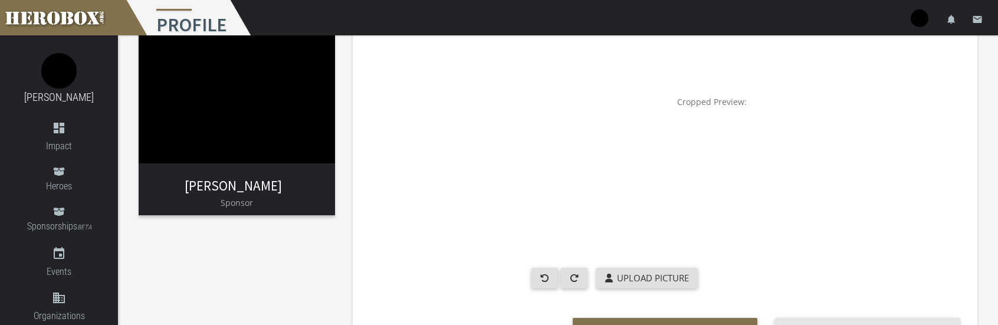
scroll to position [26, 0]
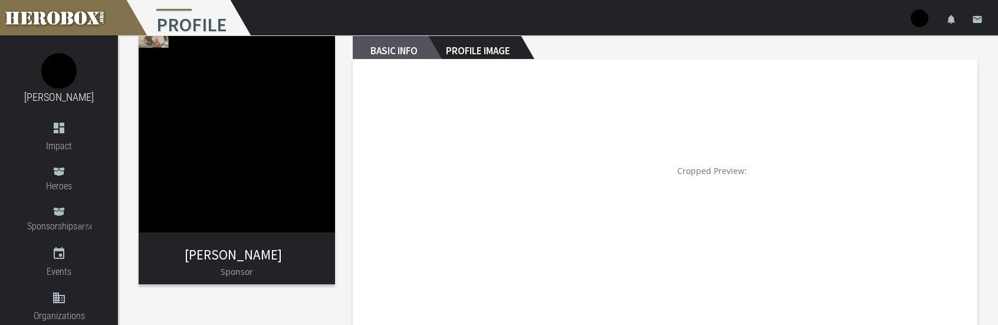
click at [426, 50] on h2 "Basic Info" at bounding box center [390, 48] width 75 height 24
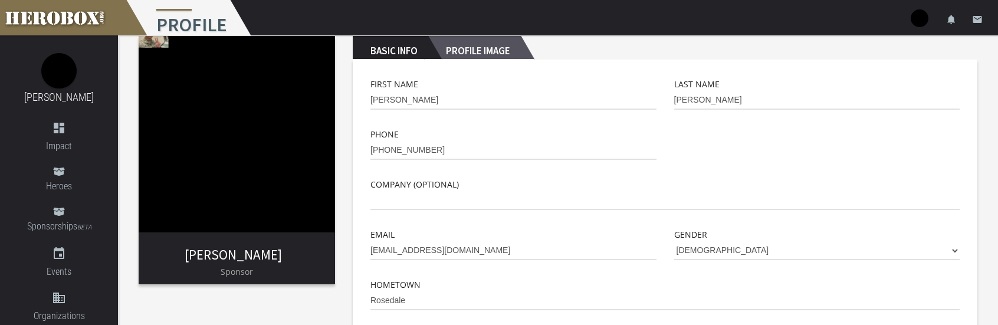
click at [468, 49] on h2 "Profile Image" at bounding box center [474, 48] width 93 height 24
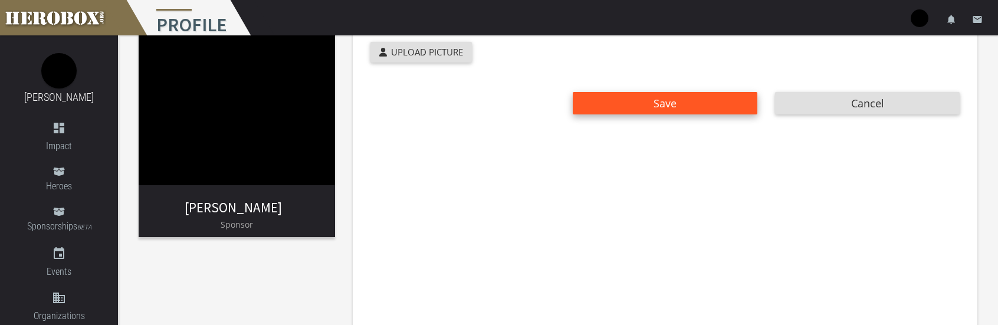
scroll to position [9, 0]
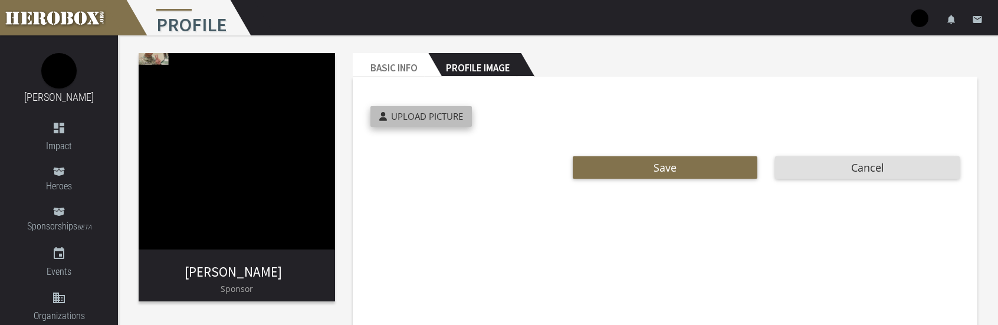
click at [437, 113] on span "Upload Picture" at bounding box center [427, 116] width 72 height 12
click at [437, 113] on input "Upload Picture" at bounding box center [448, 113] width 156 height 14
type input "**********"
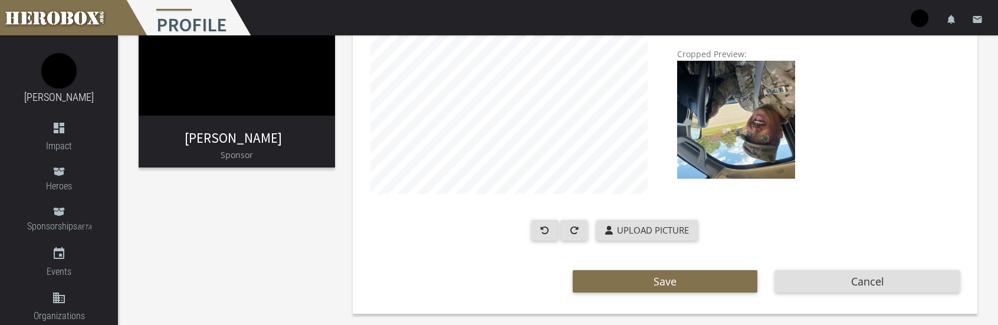
scroll to position [144, 0]
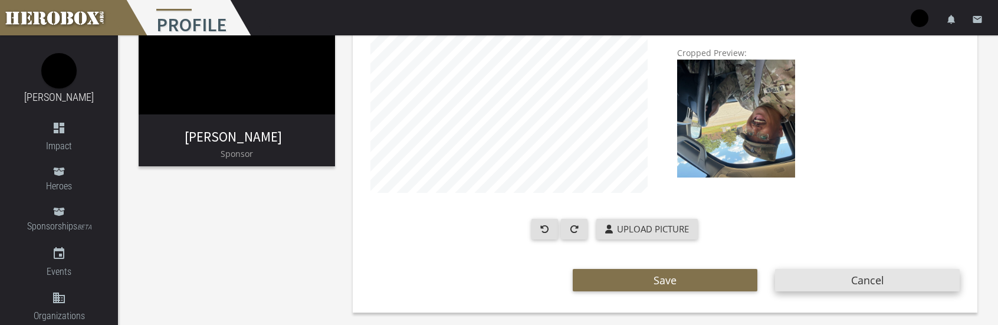
click at [831, 274] on button "Cancel" at bounding box center [867, 280] width 185 height 22
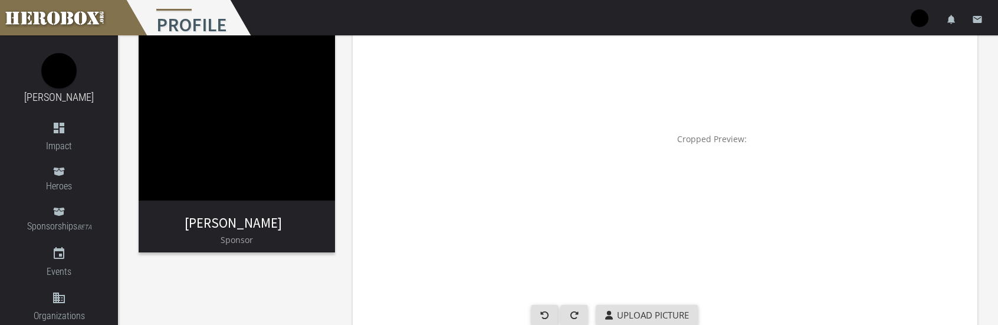
scroll to position [85, 0]
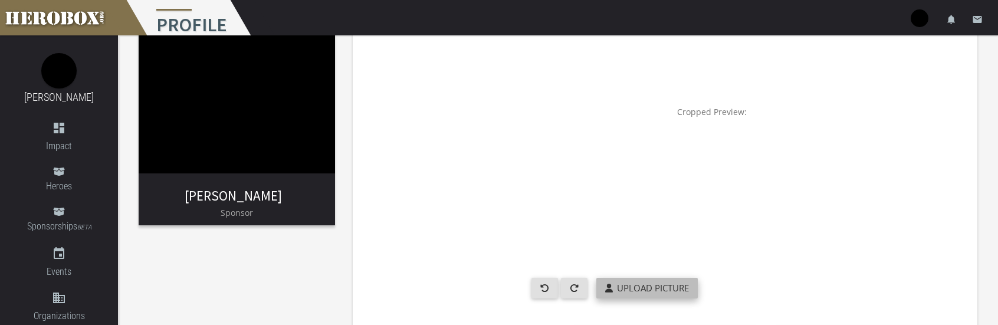
click at [624, 288] on label "Upload Picture" at bounding box center [646, 288] width 101 height 21
click at [624, 288] on input "Upload Picture" at bounding box center [674, 285] width 156 height 14
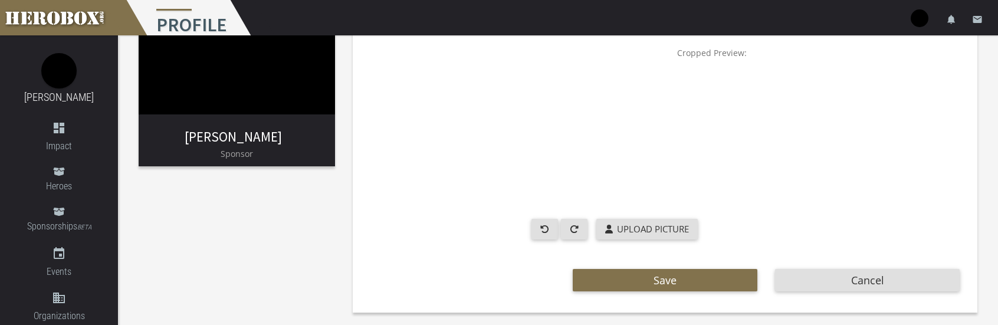
scroll to position [0, 0]
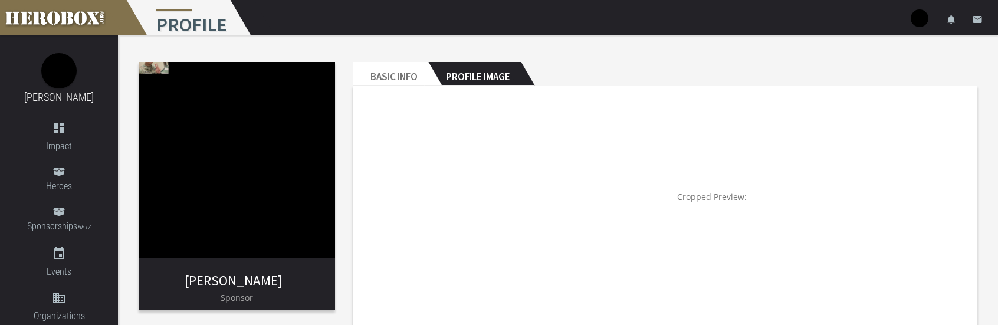
click at [510, 87] on div "Cropped Preview: Upload Picture Save Cancel" at bounding box center [665, 269] width 624 height 367
click at [502, 75] on h2 "Profile Image" at bounding box center [474, 74] width 93 height 24
click at [389, 78] on h2 "Basic Info" at bounding box center [390, 74] width 75 height 24
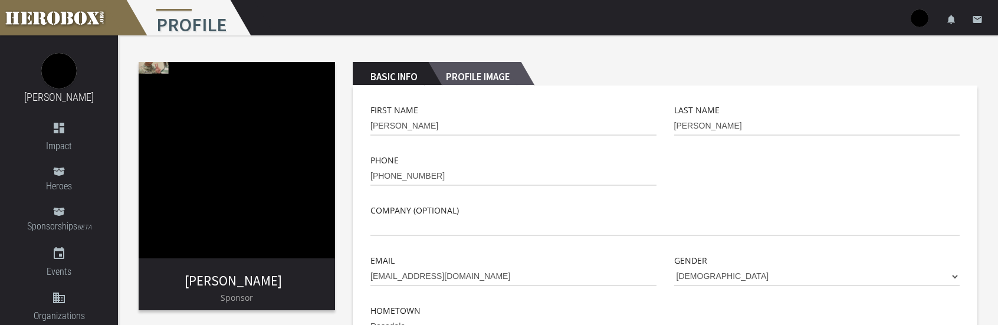
click at [506, 77] on h2 "Profile Image" at bounding box center [474, 74] width 93 height 24
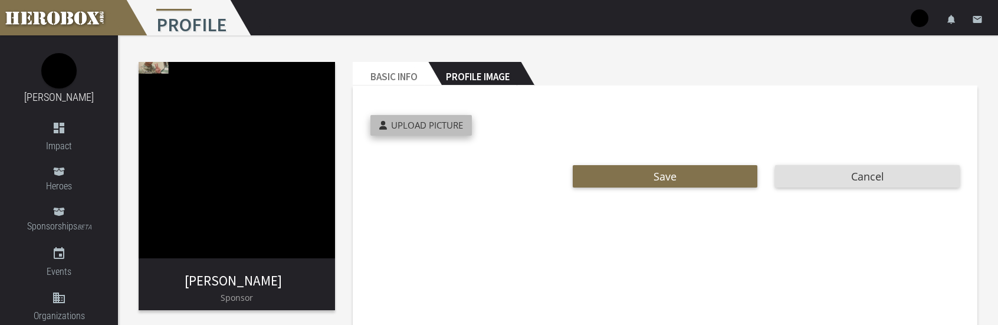
click at [410, 123] on span "Upload Picture" at bounding box center [427, 125] width 72 height 12
click at [410, 123] on input "Upload Picture" at bounding box center [448, 122] width 156 height 14
type input "**********"
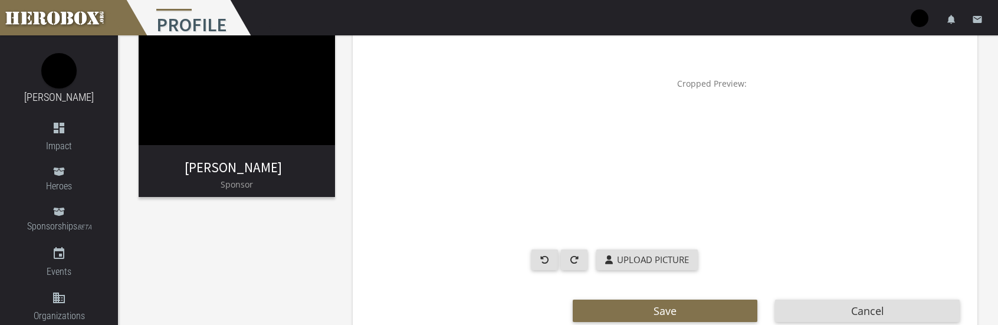
scroll to position [118, 0]
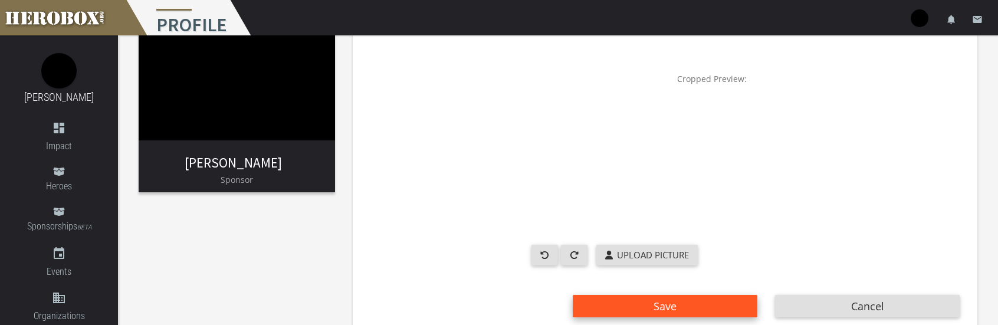
click at [683, 300] on button "Save" at bounding box center [665, 306] width 185 height 22
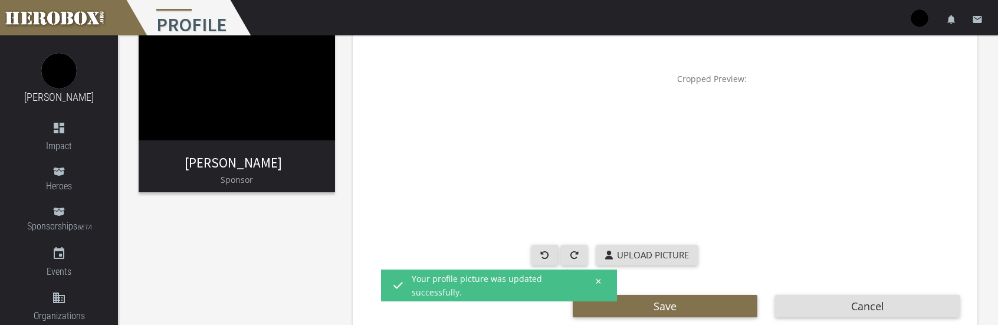
click at [597, 281] on icon at bounding box center [598, 281] width 5 height 7
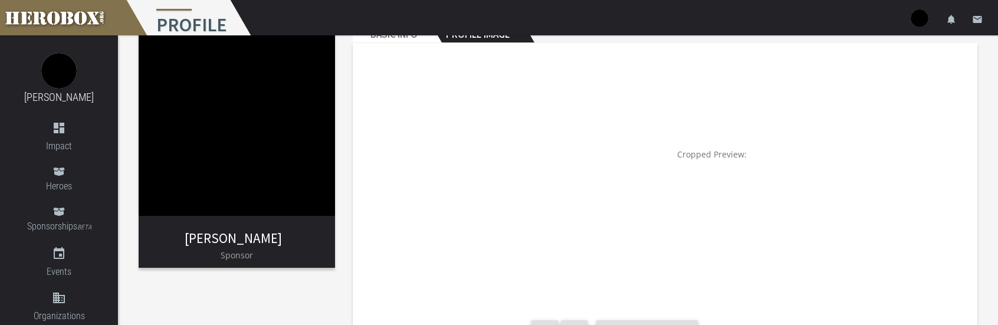
scroll to position [0, 0]
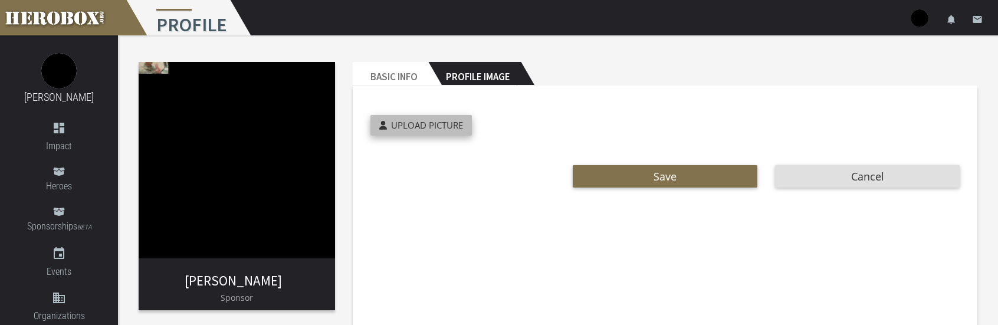
click at [454, 120] on span "Upload Picture" at bounding box center [427, 125] width 72 height 12
click at [454, 120] on input "Upload Picture" at bounding box center [448, 122] width 156 height 14
type input "**********"
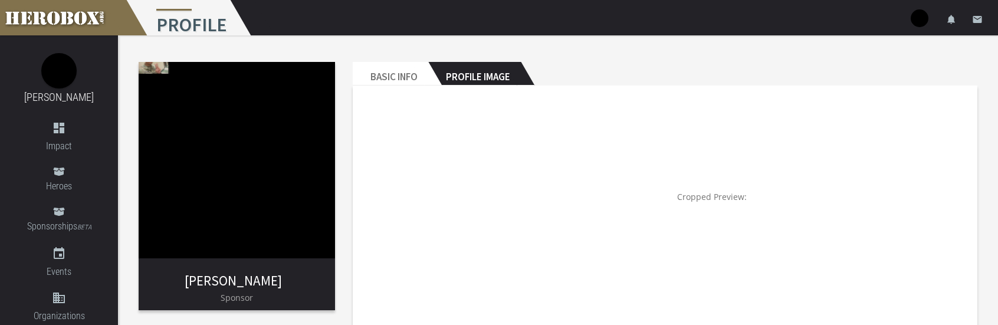
scroll to position [118, 0]
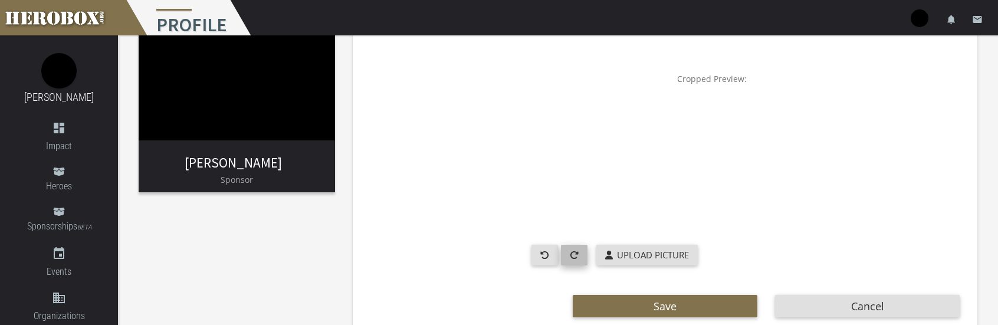
click at [577, 255] on button "button" at bounding box center [574, 255] width 27 height 21
click at [555, 254] on button "button" at bounding box center [544, 255] width 27 height 21
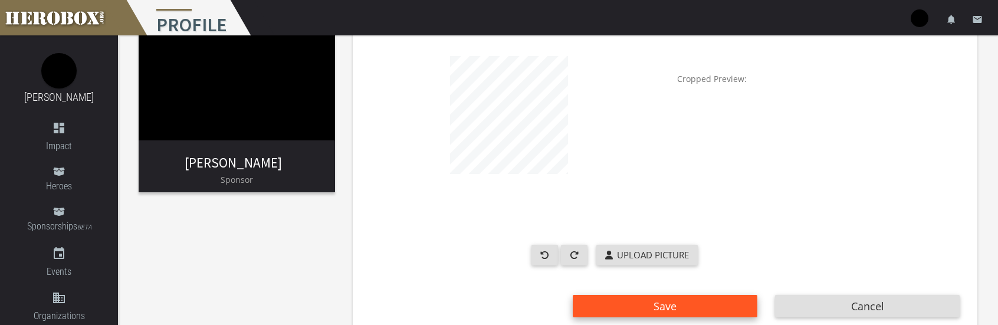
click at [642, 298] on button "Save" at bounding box center [665, 306] width 185 height 22
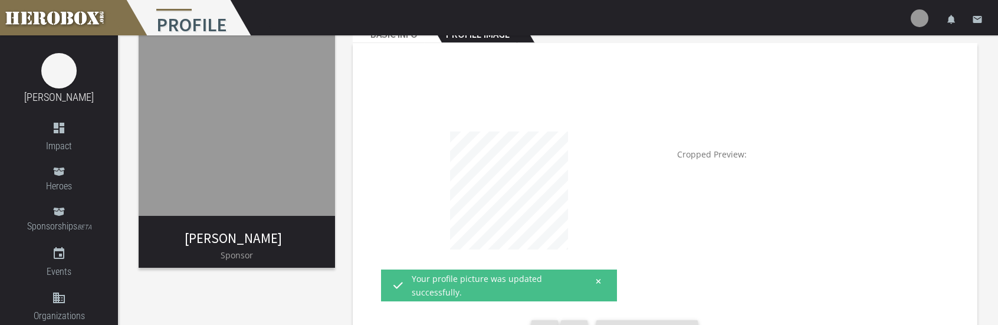
scroll to position [0, 0]
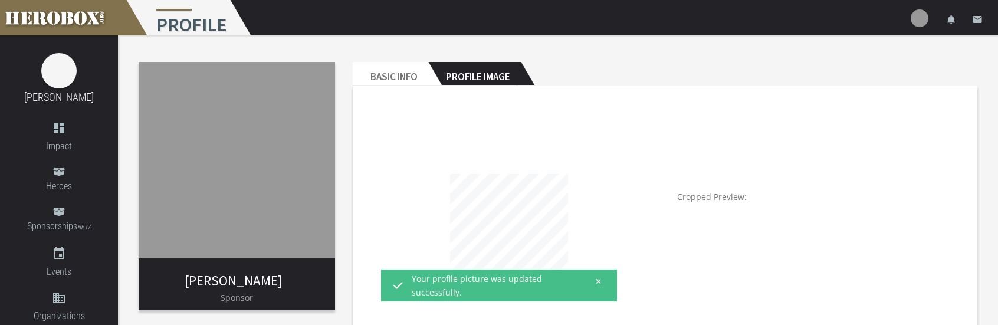
click at [277, 200] on img at bounding box center [237, 160] width 196 height 196
click at [450, 73] on h2 "Profile Image" at bounding box center [474, 74] width 93 height 24
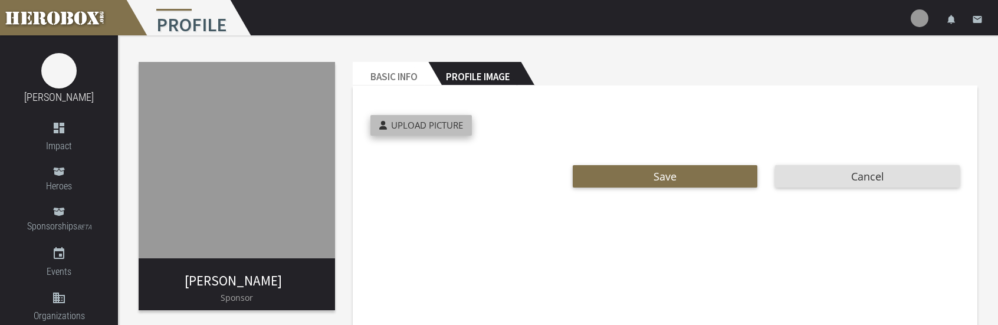
click at [393, 130] on span "Upload Picture" at bounding box center [427, 125] width 72 height 12
click at [393, 129] on input "Upload Picture" at bounding box center [448, 122] width 156 height 14
type input "**********"
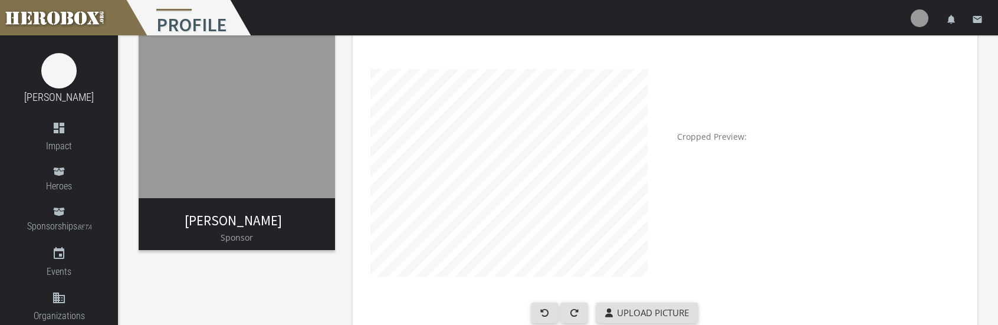
scroll to position [118, 0]
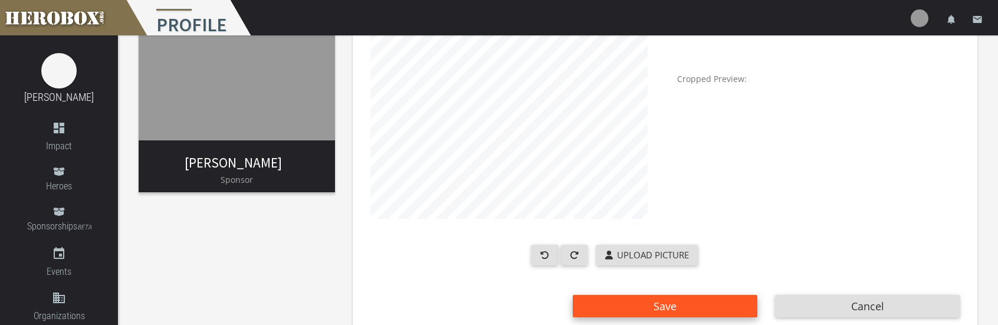
click at [653, 300] on span "Save" at bounding box center [664, 306] width 23 height 14
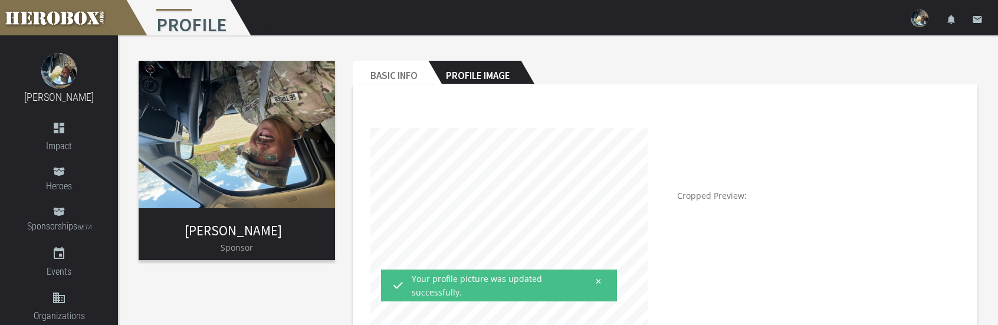
scroll to position [0, 0]
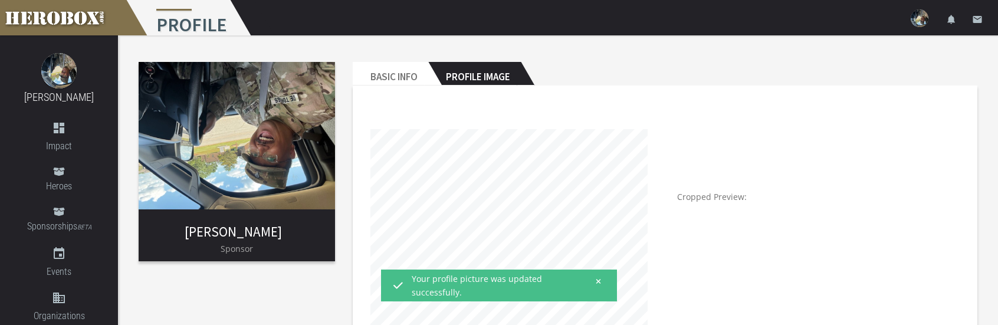
click at [211, 285] on div "[PERSON_NAME] Sponsor Basic Info Profile Image Cropped Preview: Upload Picture …" at bounding box center [558, 250] width 880 height 430
click at [458, 74] on h2 "Profile Image" at bounding box center [474, 74] width 93 height 24
click at [409, 75] on h2 "Basic Info" at bounding box center [390, 74] width 75 height 24
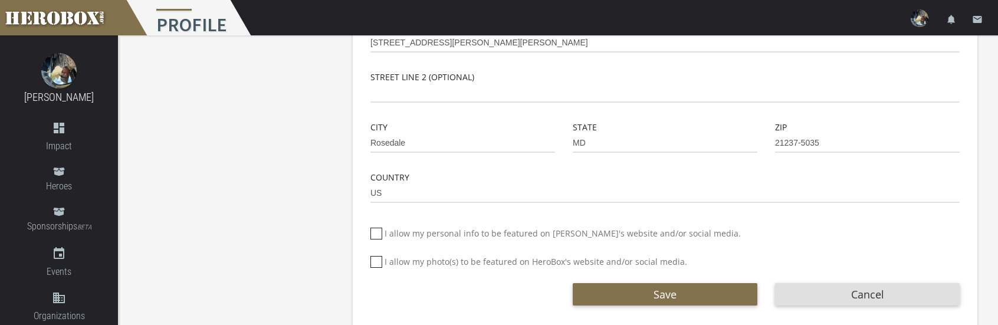
scroll to position [455, 0]
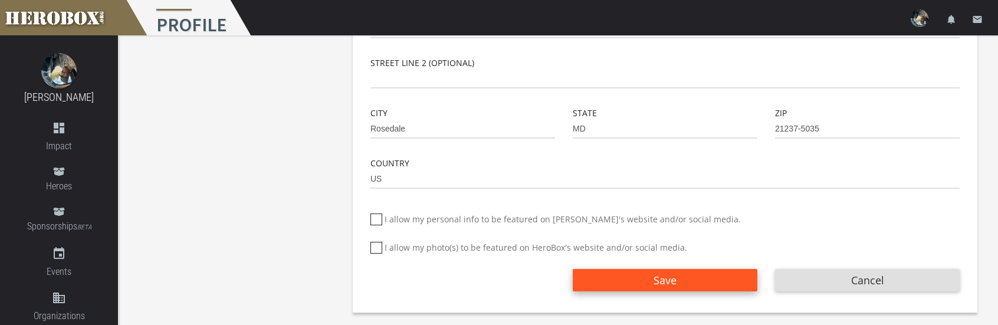
click at [685, 277] on button "Save" at bounding box center [665, 280] width 185 height 22
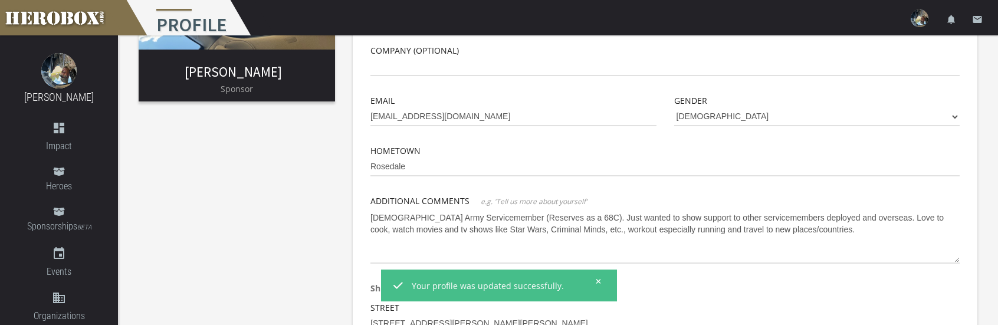
scroll to position [0, 0]
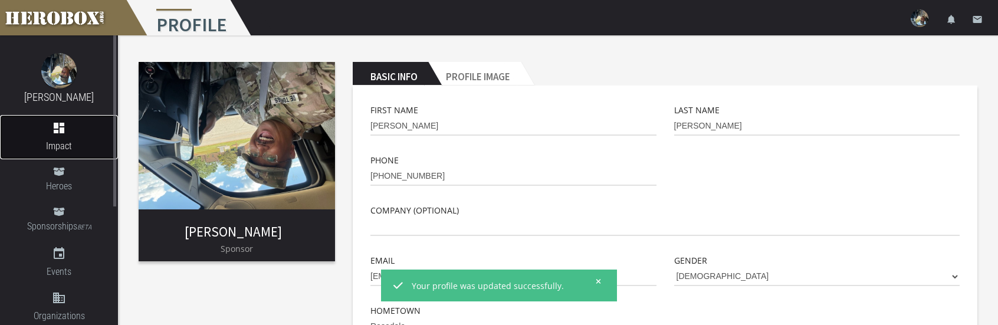
click at [66, 128] on icon "dashboard" at bounding box center [59, 128] width 118 height 14
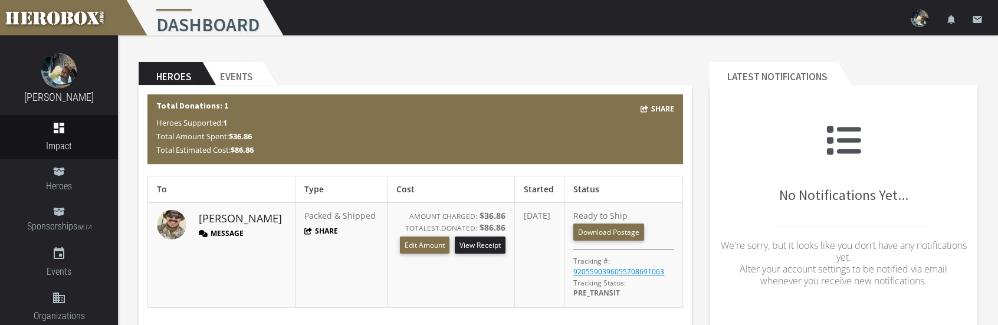
click at [210, 234] on button "Message" at bounding box center [221, 233] width 45 height 10
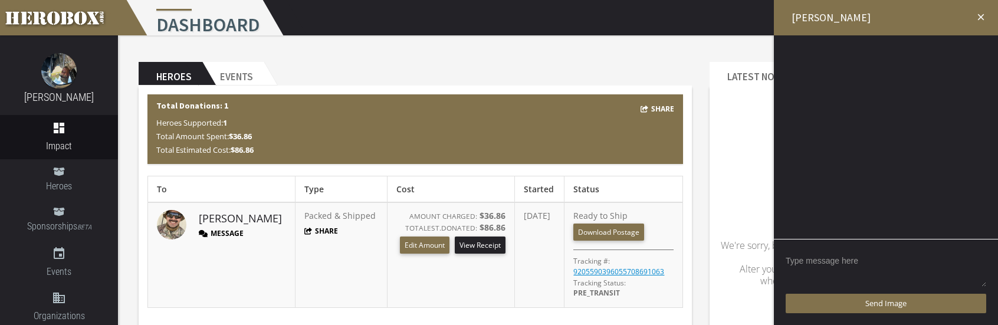
click at [806, 252] on textarea at bounding box center [885, 269] width 200 height 37
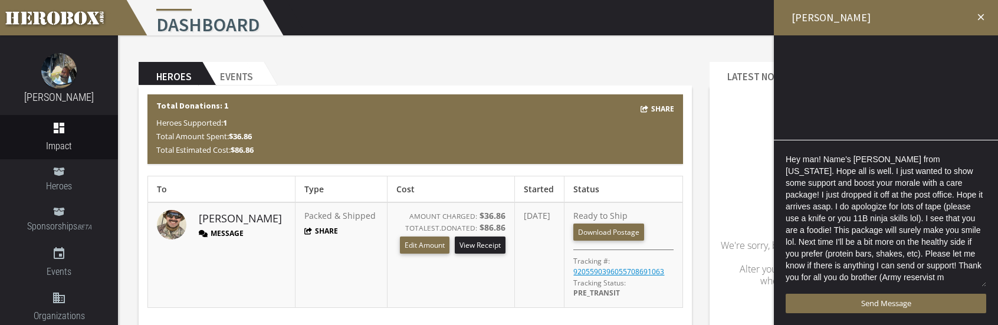
scroll to position [2, 0]
click at [859, 231] on textarea "Hey man! Name's [PERSON_NAME] from [US_STATE]. Hope all is well. I just wanted …" at bounding box center [885, 220] width 200 height 136
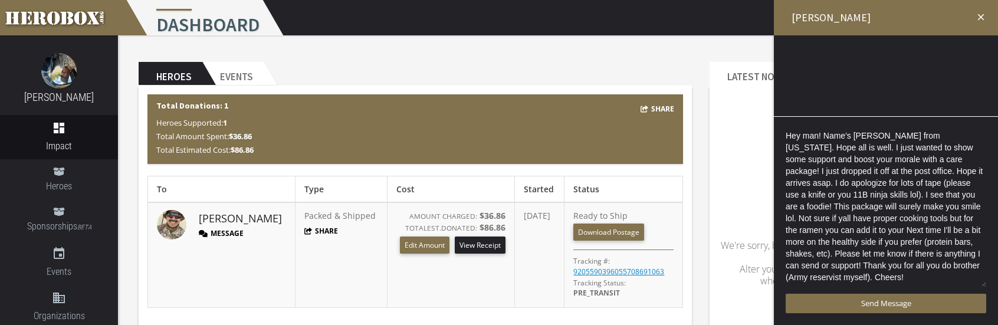
scroll to position [0, 0]
click at [940, 236] on textarea "Hey man! Name's [PERSON_NAME] from [US_STATE]. Hope all is well. I just wanted …" at bounding box center [885, 208] width 200 height 159
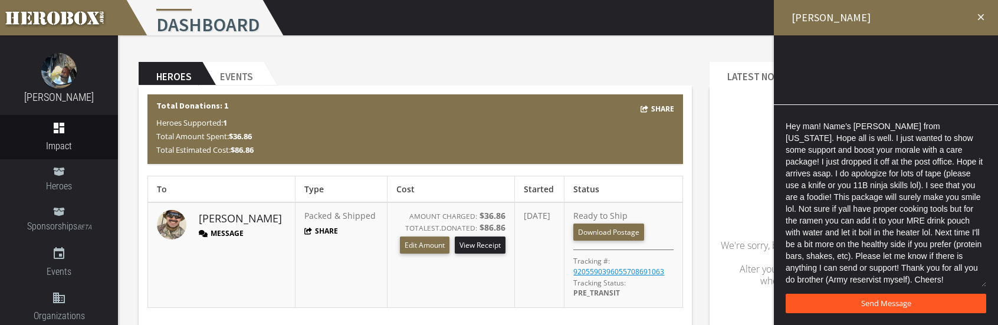
type textarea "Hey man! Name's [PERSON_NAME] from [US_STATE]. Hope all is well. I just wanted …"
click at [869, 304] on span "Send Message" at bounding box center [886, 303] width 50 height 11
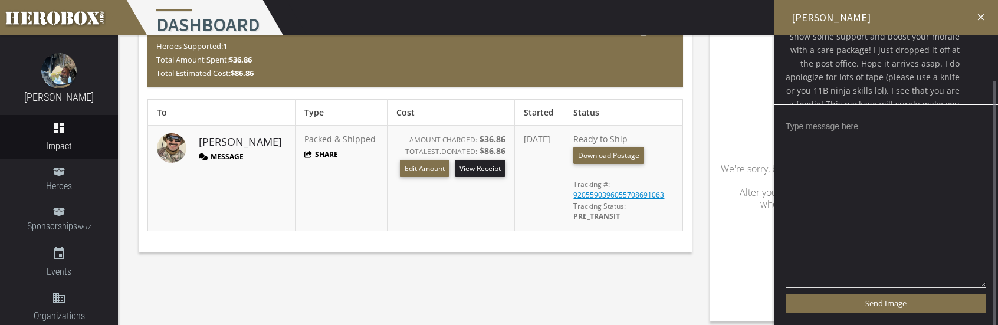
scroll to position [86, 0]
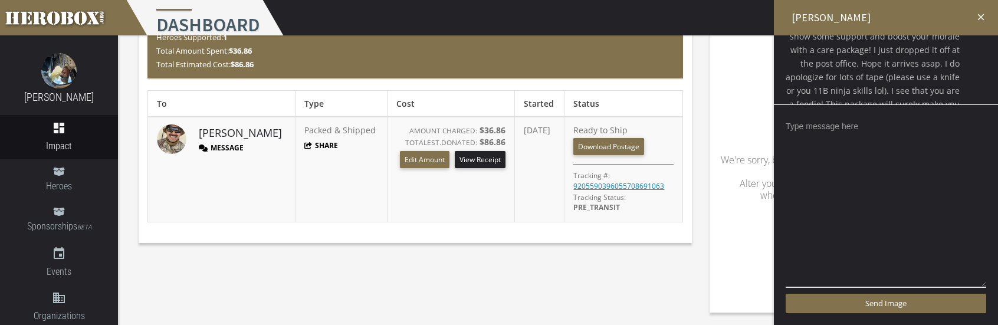
click at [982, 12] on icon "close" at bounding box center [980, 17] width 11 height 11
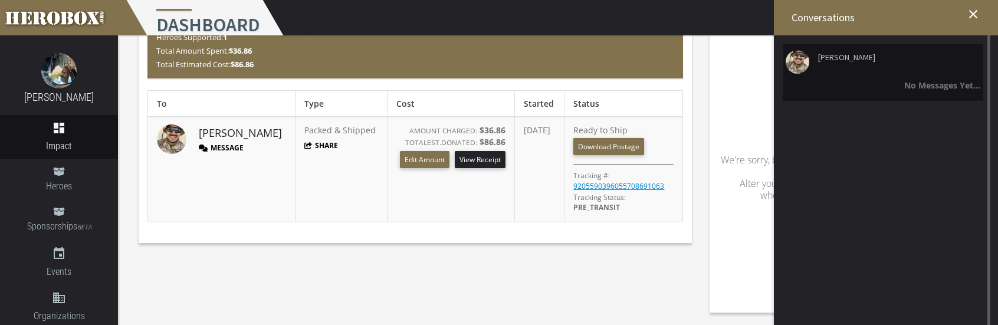
click at [931, 79] on div "No Messages Yet..." at bounding box center [882, 85] width 195 height 14
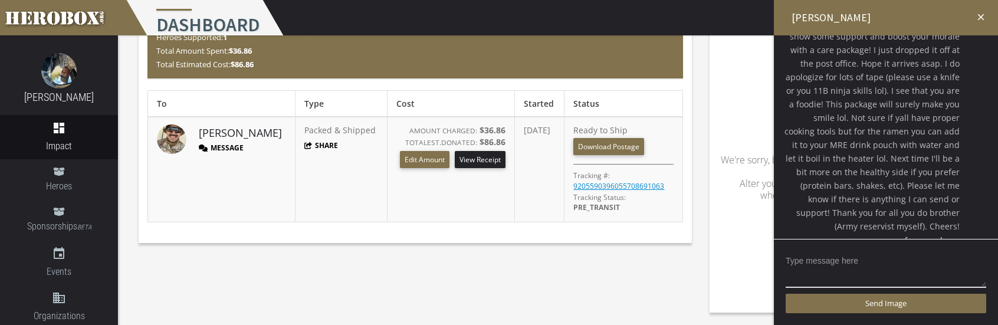
click at [977, 18] on icon "close" at bounding box center [980, 17] width 11 height 11
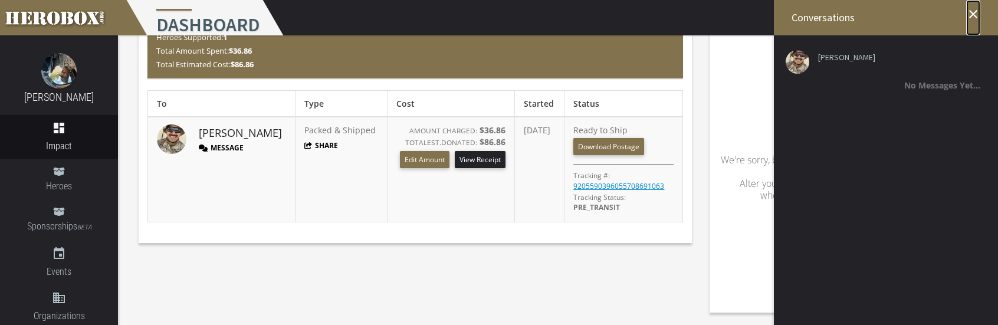
click at [971, 17] on icon "close" at bounding box center [973, 14] width 14 height 14
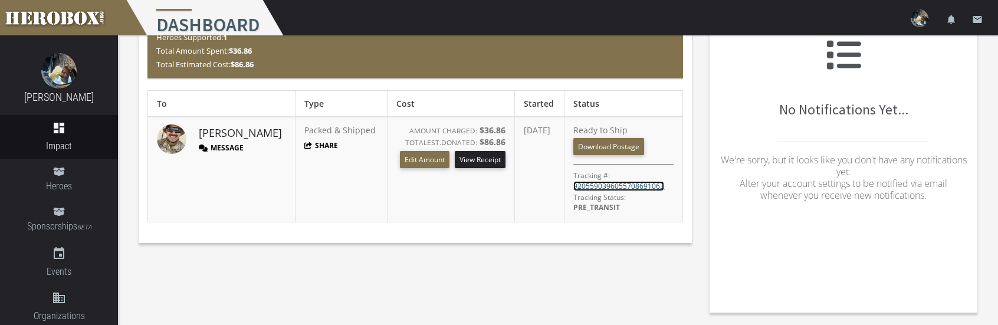
click at [636, 188] on link "9205590396055708691063" at bounding box center [618, 186] width 91 height 10
click at [329, 268] on div "Heroes Events Share Total Donations: 1 Heroes Supported: 1 Total Amount Spent: …" at bounding box center [558, 136] width 880 height 372
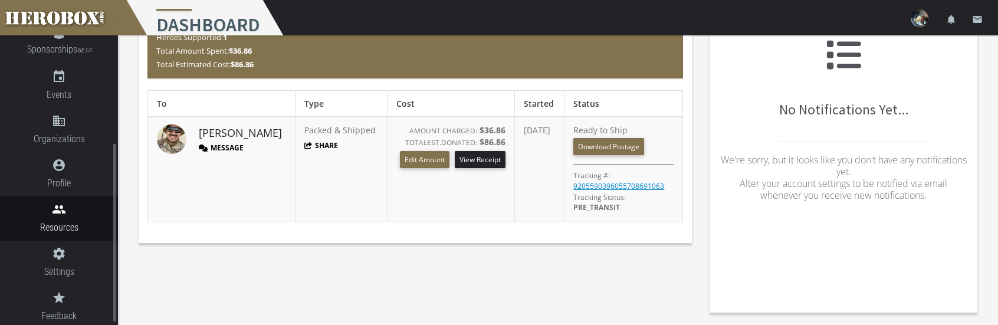
scroll to position [59, 0]
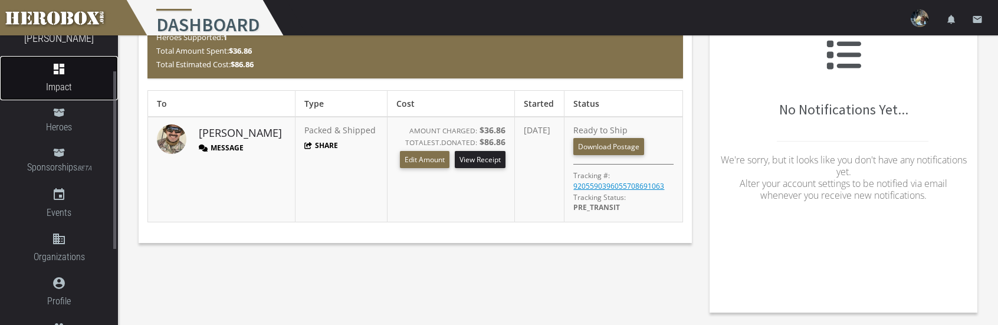
click at [64, 87] on span "Impact" at bounding box center [59, 87] width 118 height 15
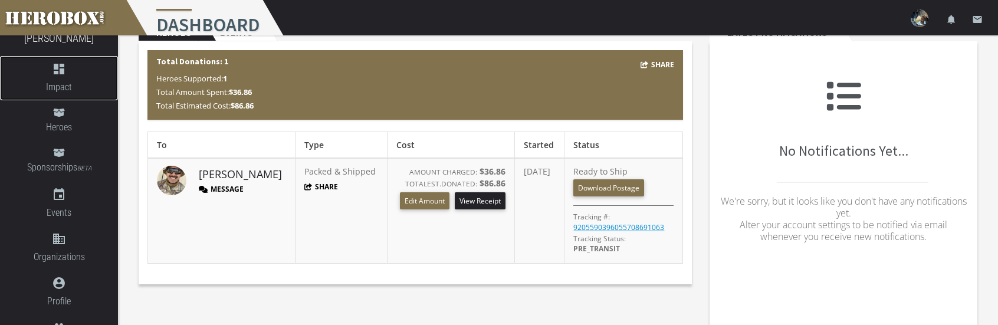
scroll to position [0, 0]
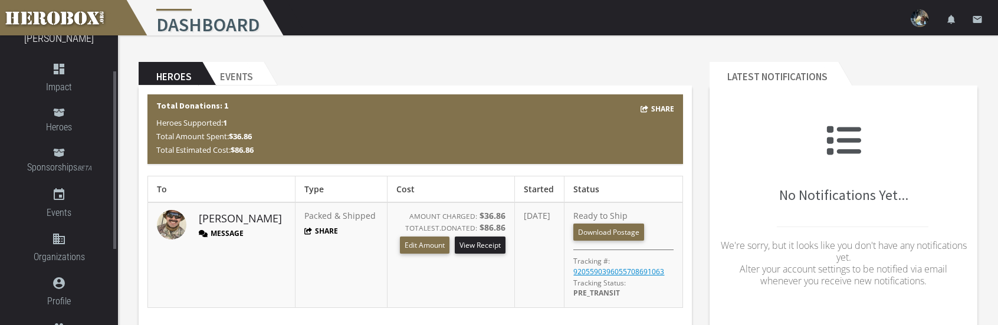
click at [65, 48] on div "Erik De Torres dashboard Impact Heroes Sponsorships BETA event Events domain Or…" at bounding box center [59, 211] width 118 height 471
click at [65, 40] on link "[PERSON_NAME]" at bounding box center [59, 38] width 70 height 12
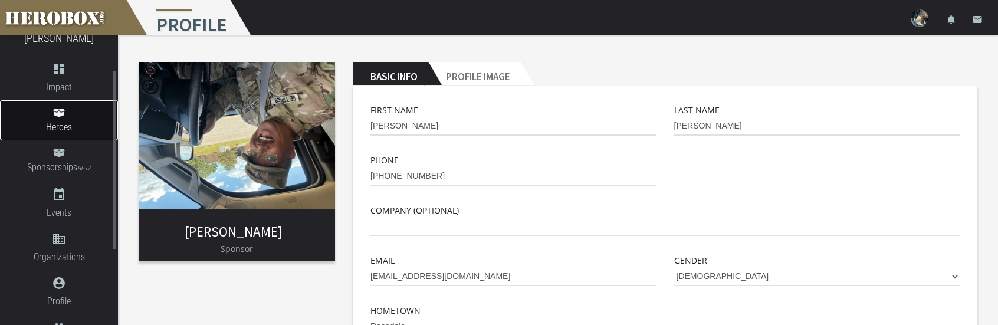
click at [61, 126] on span "Heroes" at bounding box center [59, 127] width 118 height 15
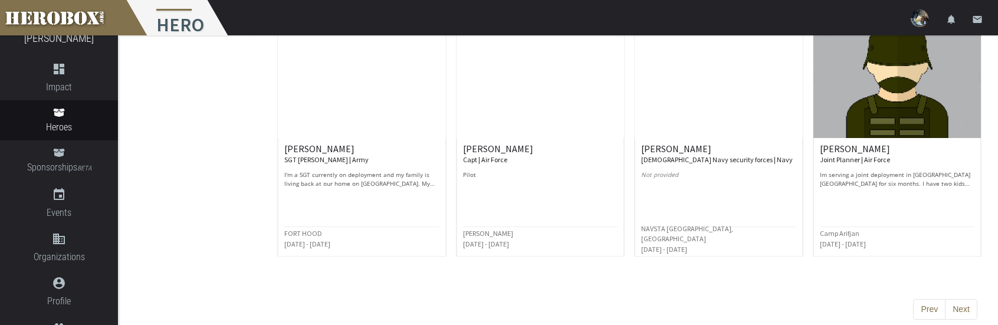
scroll to position [664, 0]
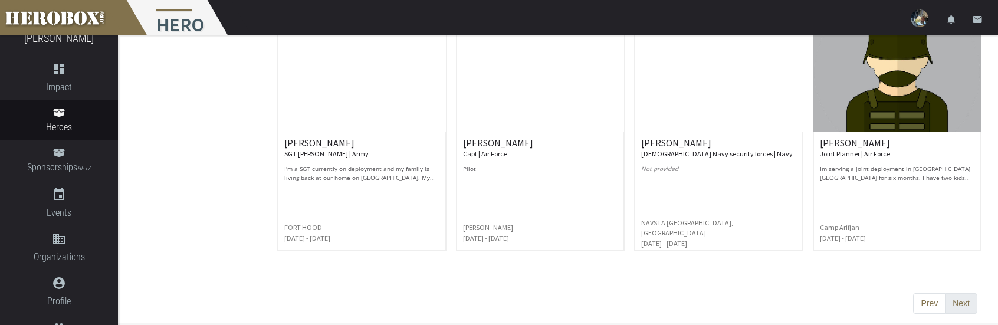
click at [971, 299] on button "Next" at bounding box center [961, 303] width 32 height 21
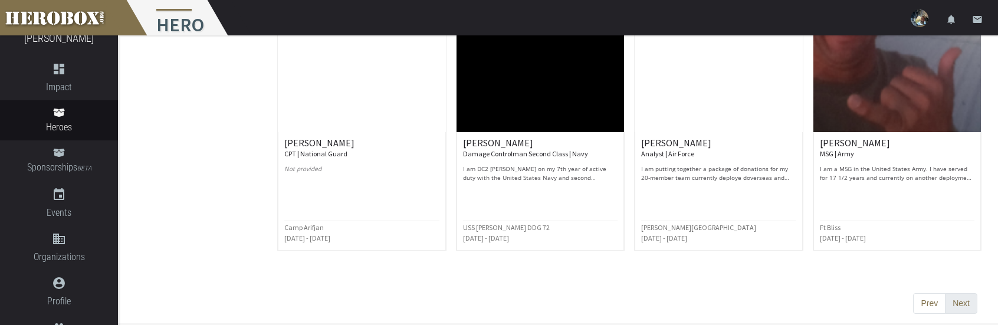
click at [958, 298] on button "Next" at bounding box center [961, 303] width 32 height 21
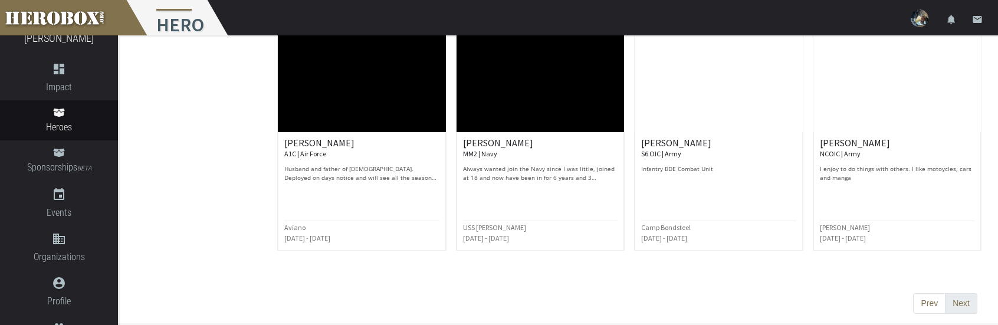
click at [959, 295] on button "Next" at bounding box center [961, 303] width 32 height 21
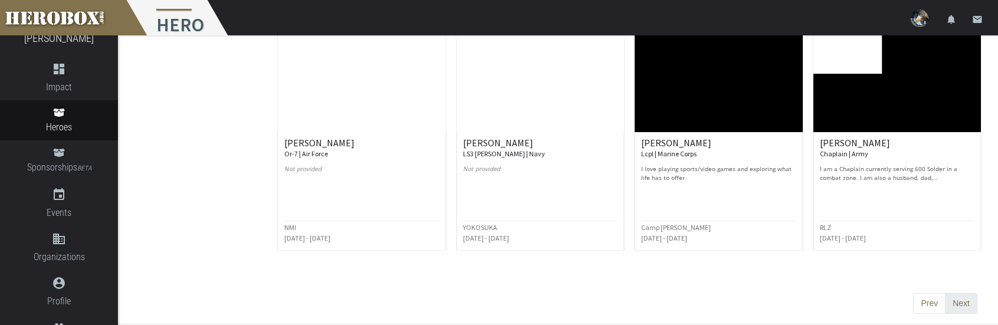
click at [967, 294] on button "Next" at bounding box center [961, 303] width 32 height 21
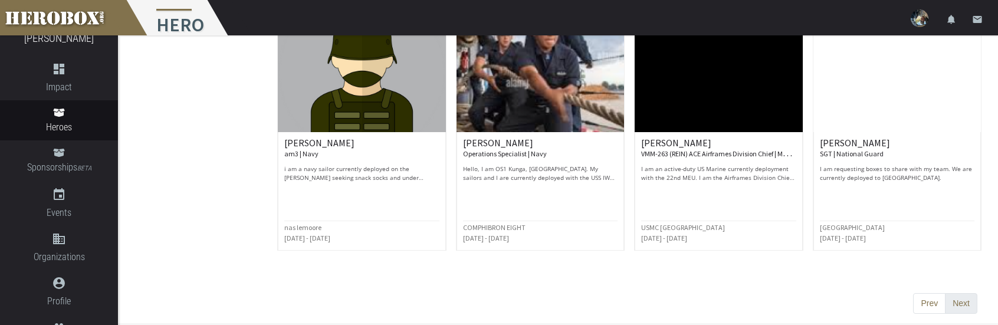
click at [961, 302] on button "Next" at bounding box center [961, 303] width 32 height 21
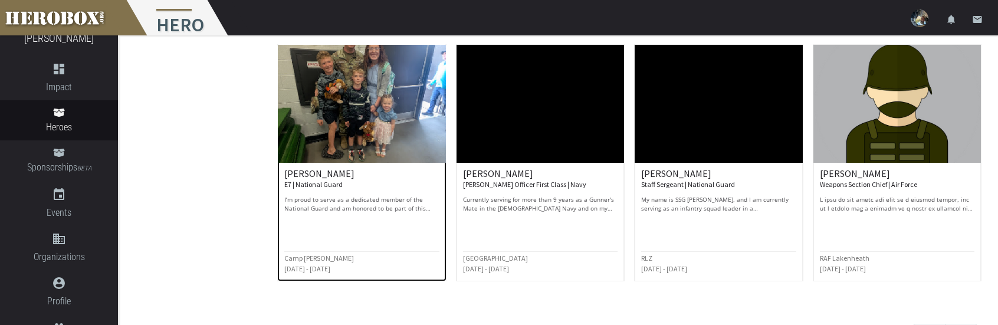
scroll to position [649, 0]
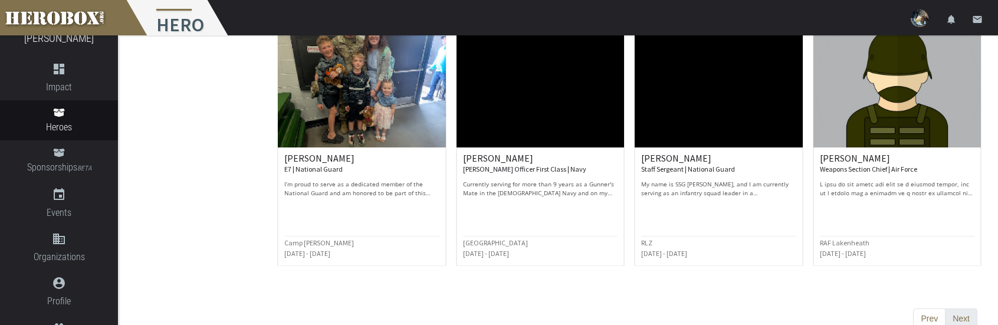
click at [959, 318] on button "Next" at bounding box center [961, 318] width 32 height 21
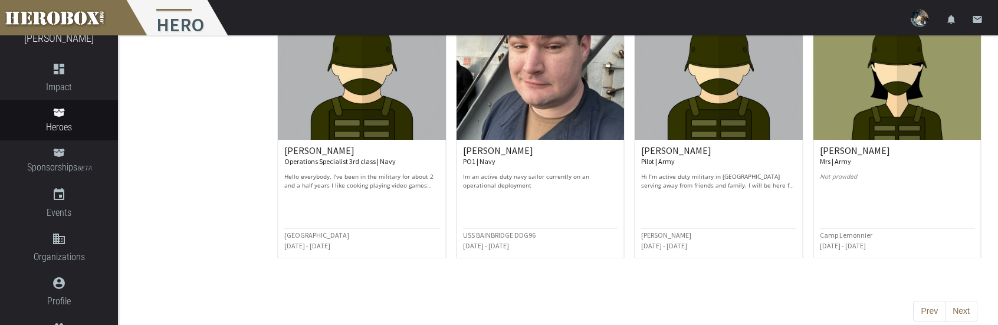
scroll to position [664, 0]
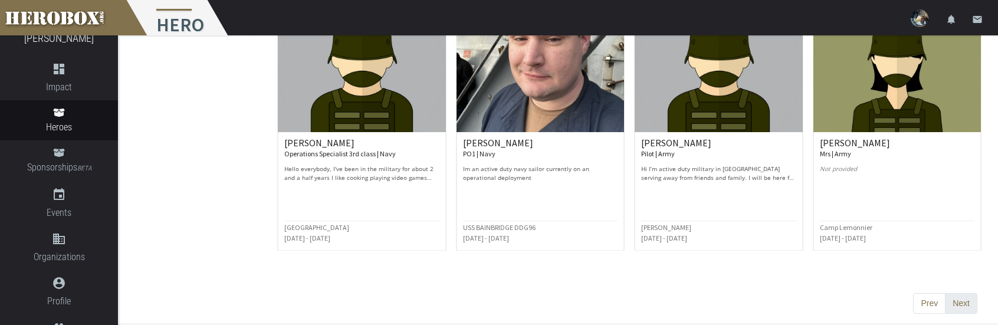
click at [958, 300] on button "Next" at bounding box center [961, 303] width 32 height 21
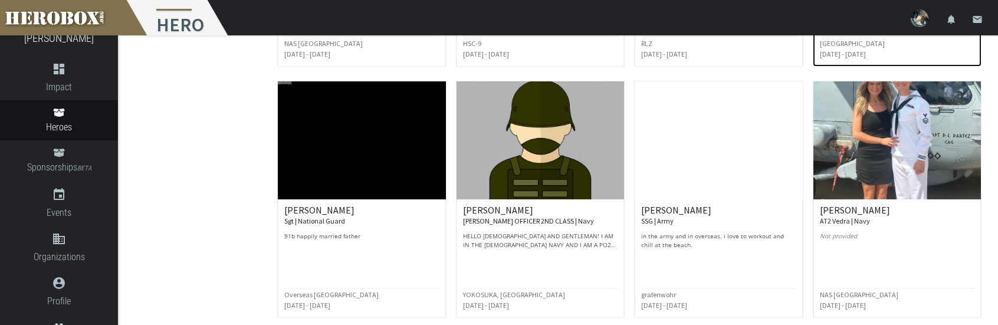
scroll to position [649, 0]
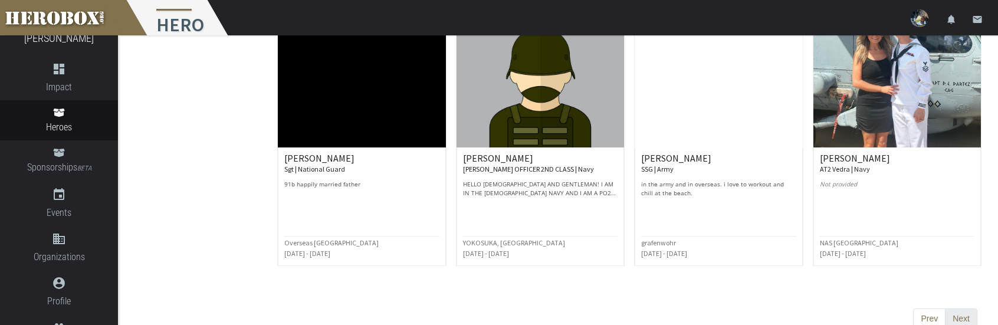
click at [966, 314] on button "Next" at bounding box center [961, 318] width 32 height 21
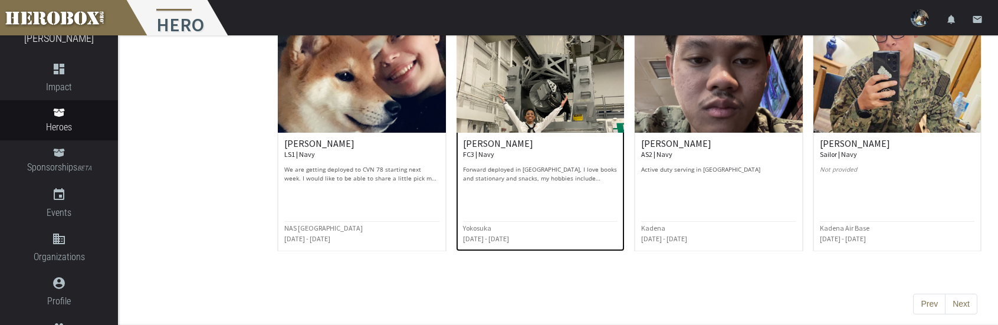
scroll to position [664, 0]
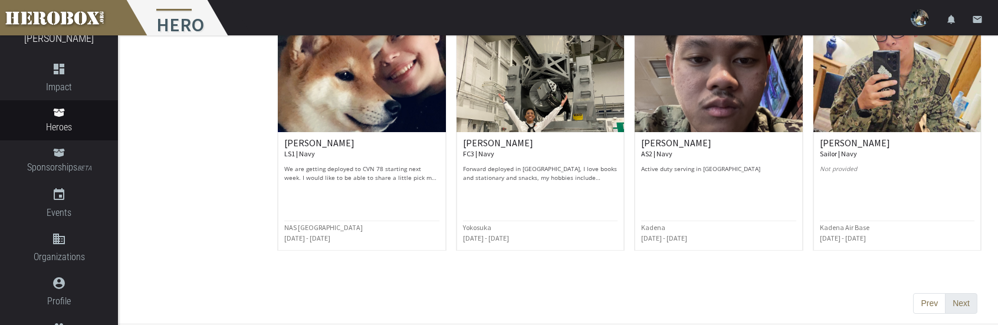
click at [967, 298] on button "Next" at bounding box center [961, 303] width 32 height 21
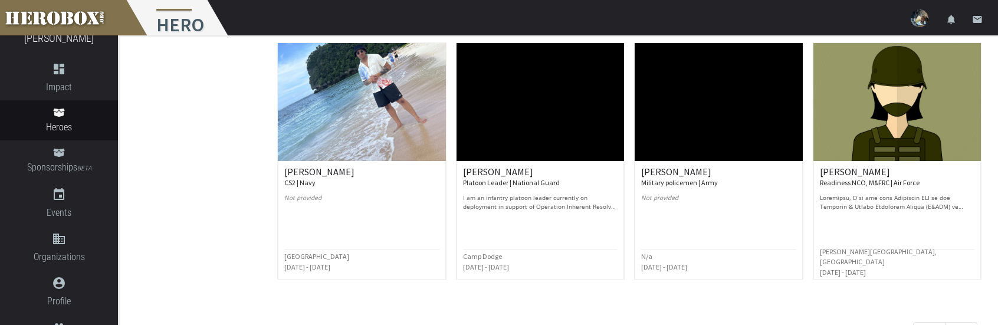
scroll to position [649, 0]
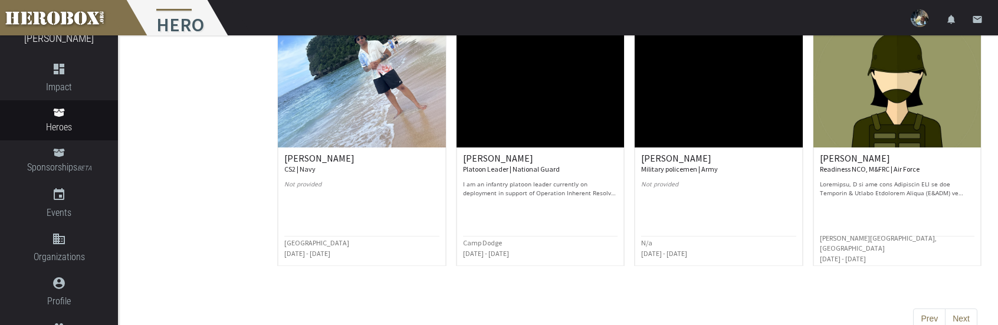
drag, startPoint x: 899, startPoint y: 160, endPoint x: 673, endPoint y: 304, distance: 267.0
click at [673, 304] on div "Prev Next" at bounding box center [629, 309] width 714 height 59
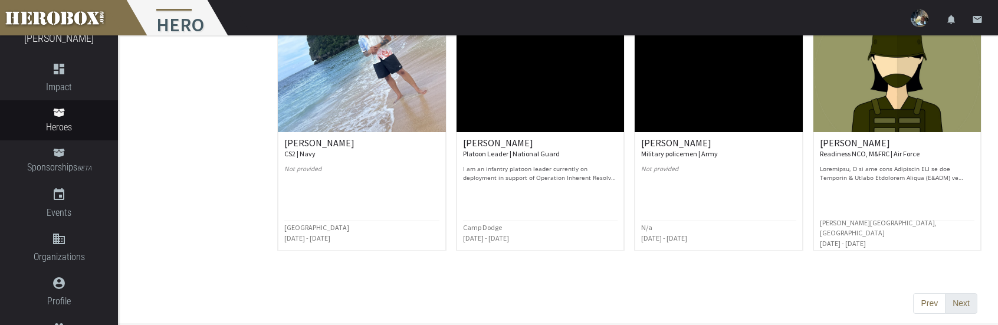
click at [968, 301] on button "Next" at bounding box center [961, 303] width 32 height 21
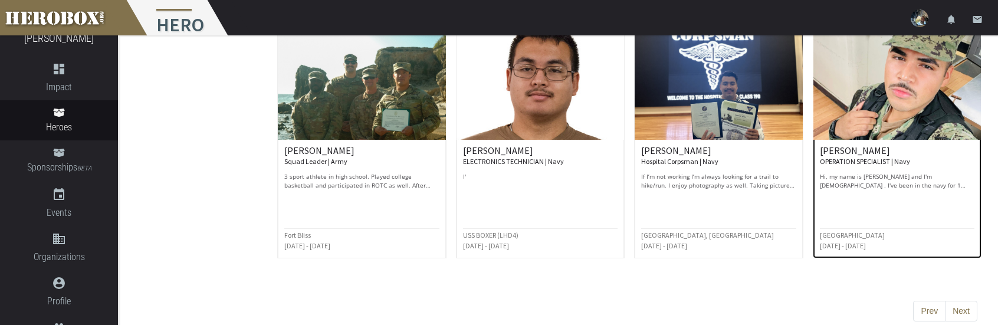
scroll to position [664, 0]
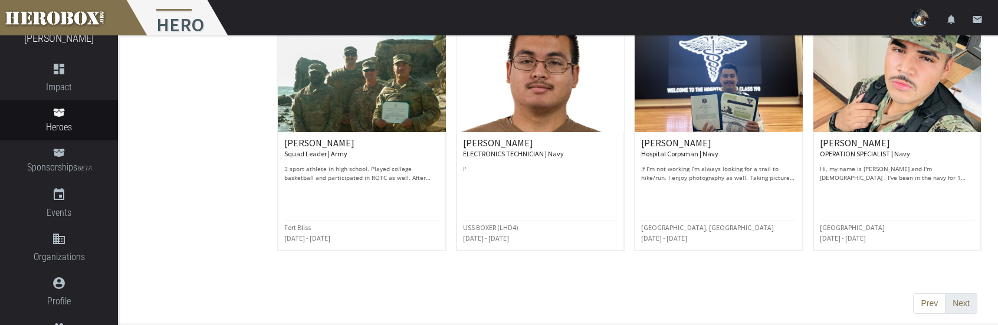
click at [955, 297] on button "Next" at bounding box center [961, 303] width 32 height 21
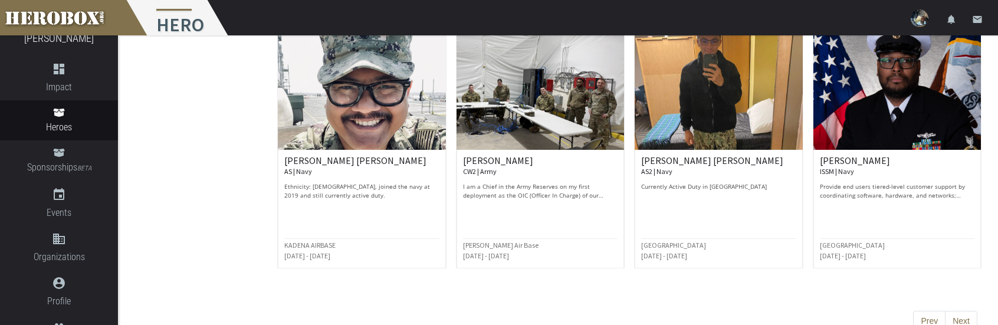
scroll to position [649, 0]
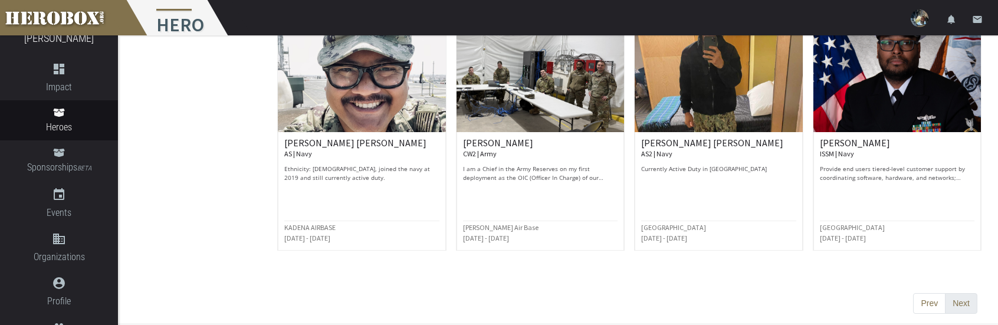
click at [971, 299] on button "Next" at bounding box center [961, 303] width 32 height 21
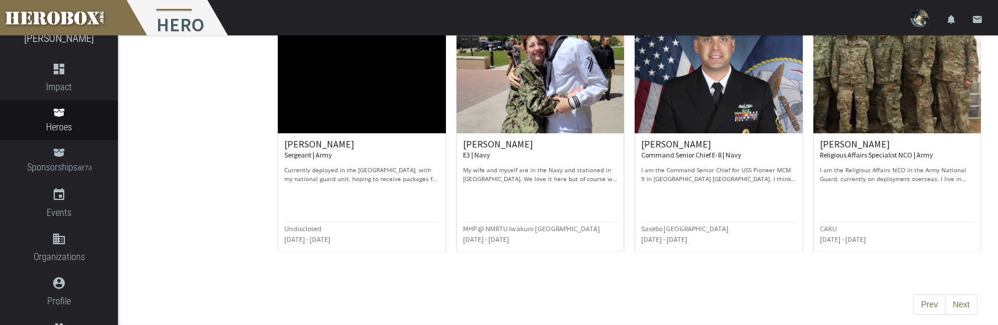
scroll to position [664, 0]
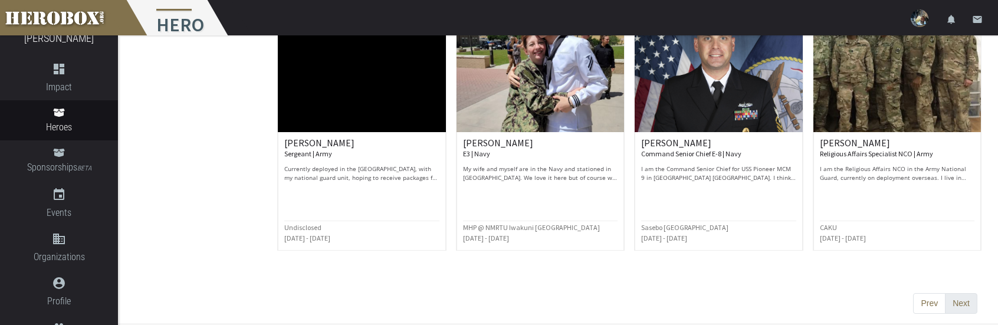
click at [954, 295] on button "Next" at bounding box center [961, 303] width 32 height 21
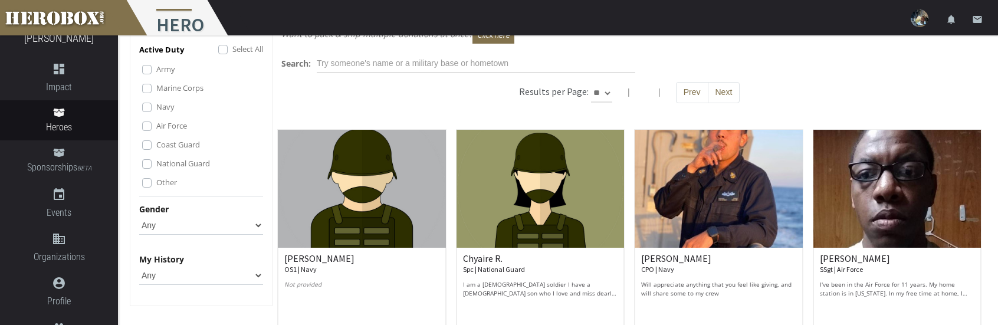
scroll to position [0, 0]
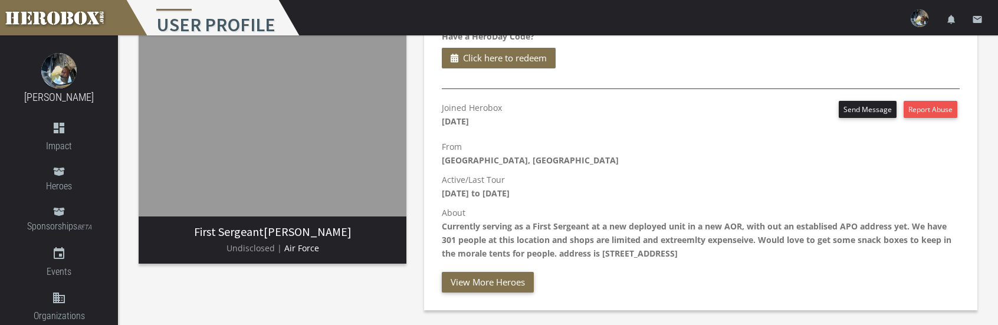
scroll to position [118, 0]
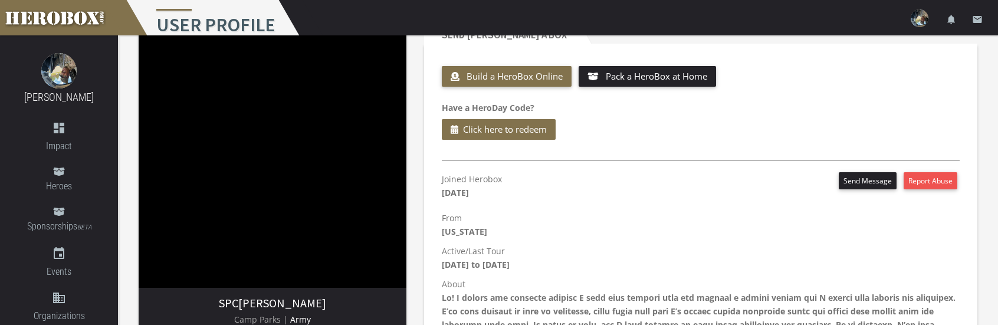
scroll to position [59, 0]
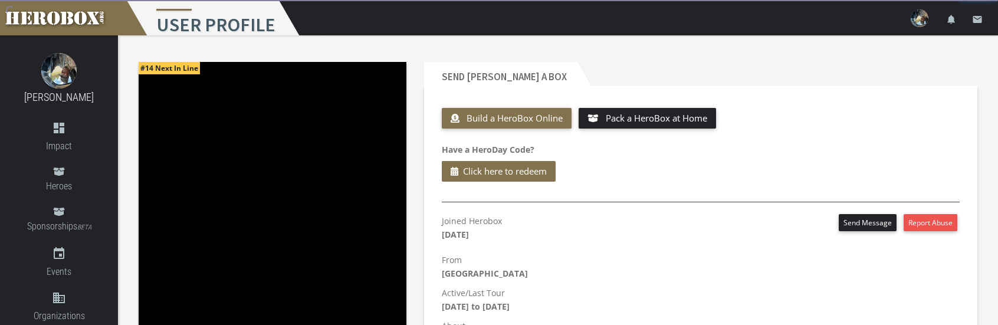
scroll to position [177, 0]
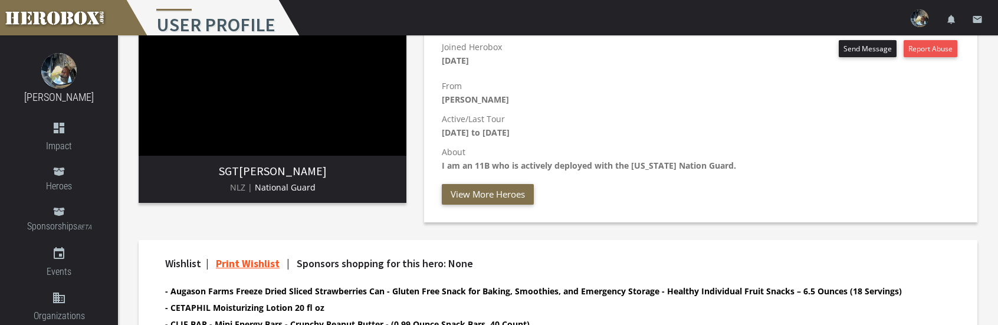
scroll to position [177, 0]
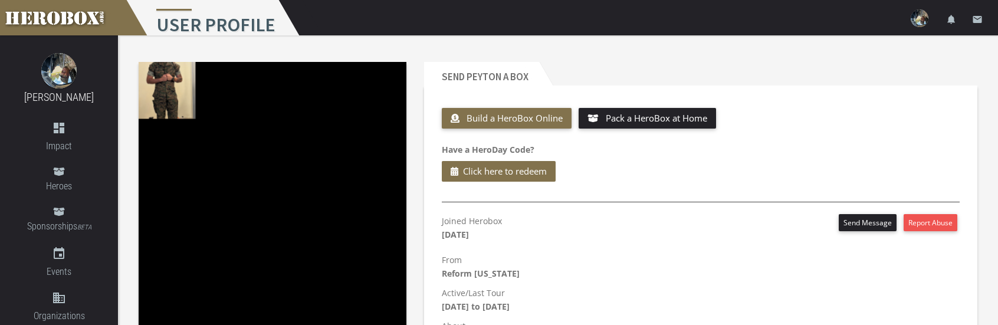
click at [164, 74] on img at bounding box center [273, 196] width 268 height 268
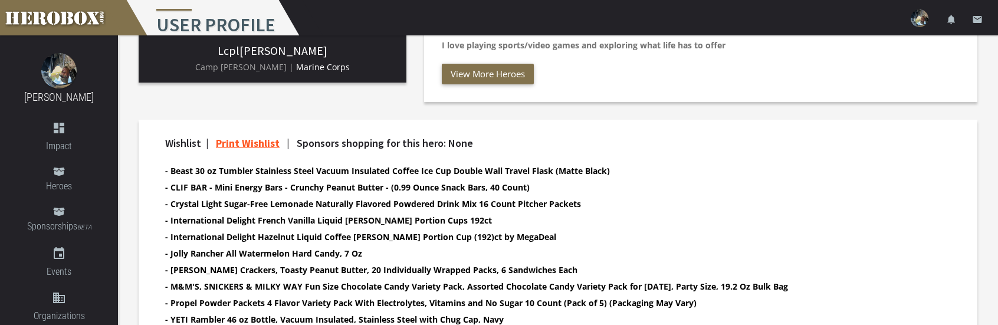
scroll to position [295, 0]
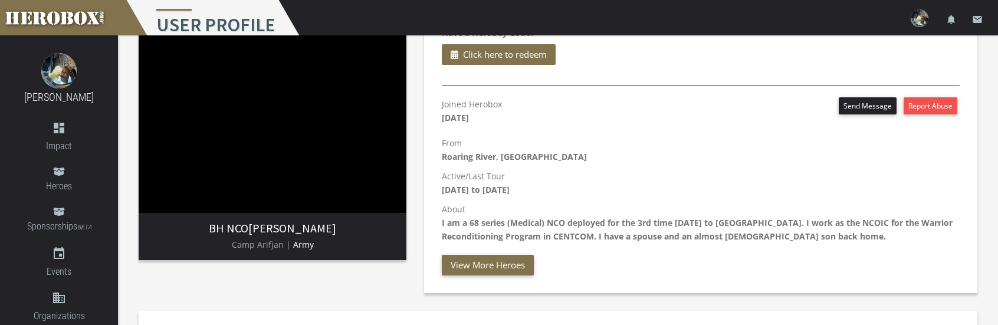
scroll to position [118, 0]
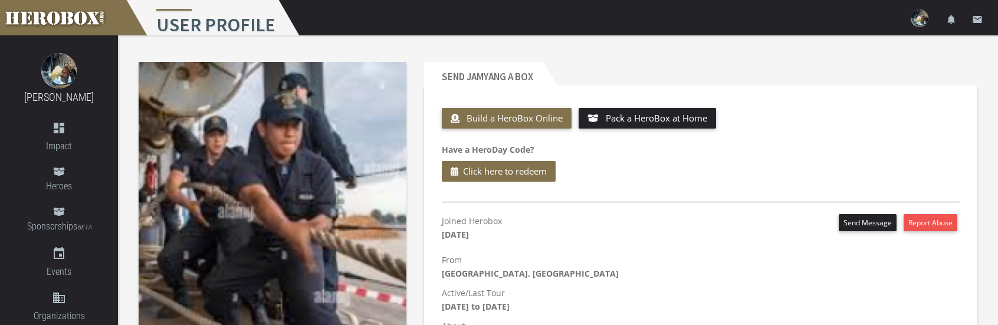
scroll to position [118, 0]
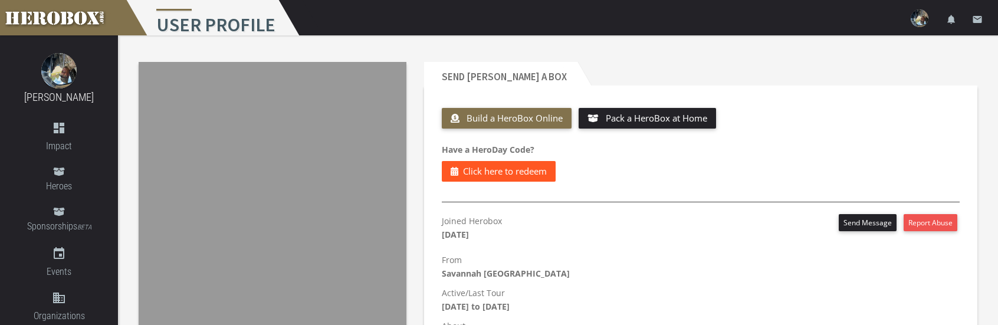
scroll to position [177, 0]
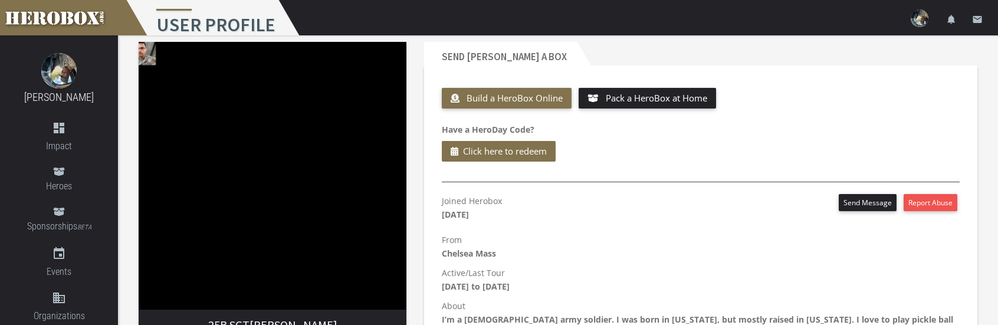
scroll to position [177, 0]
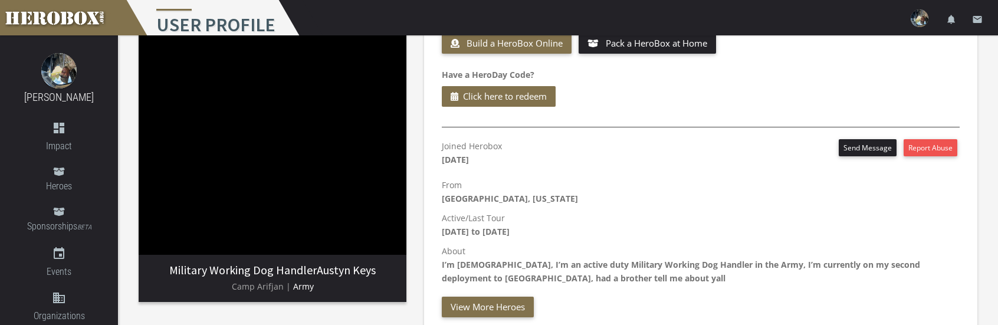
scroll to position [177, 0]
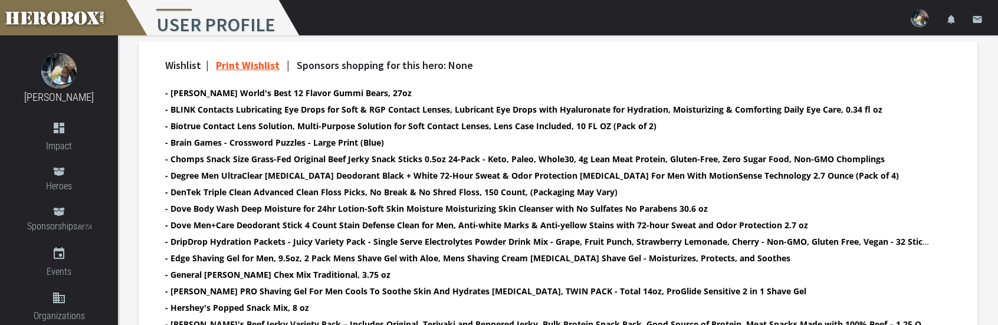
scroll to position [531, 0]
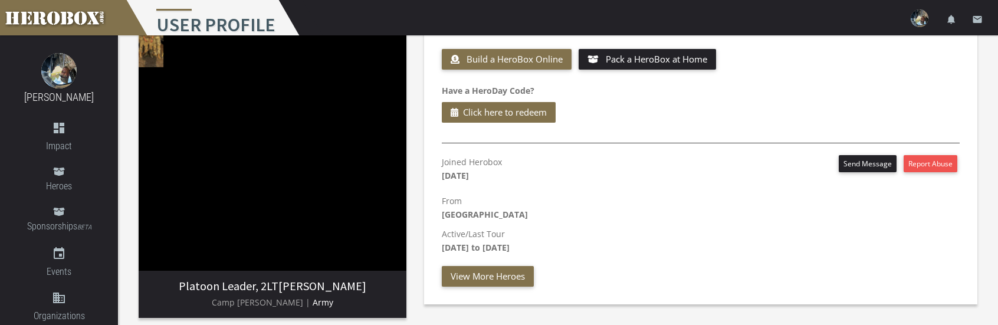
scroll to position [59, 0]
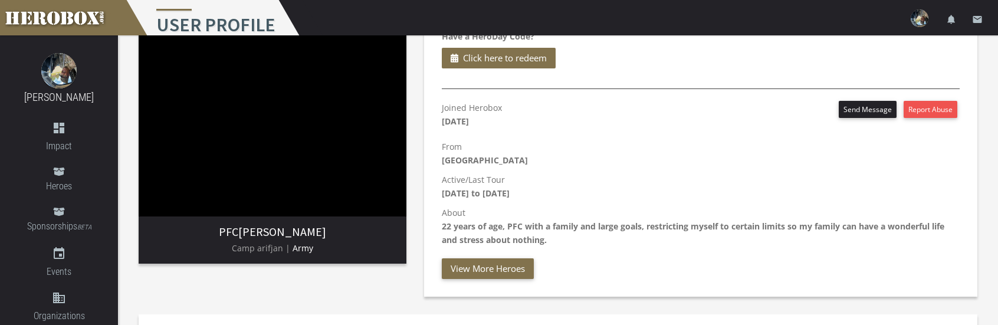
scroll to position [118, 0]
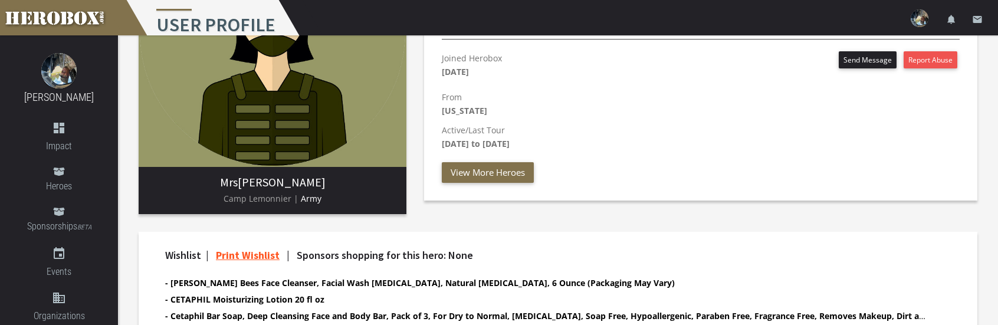
scroll to position [177, 0]
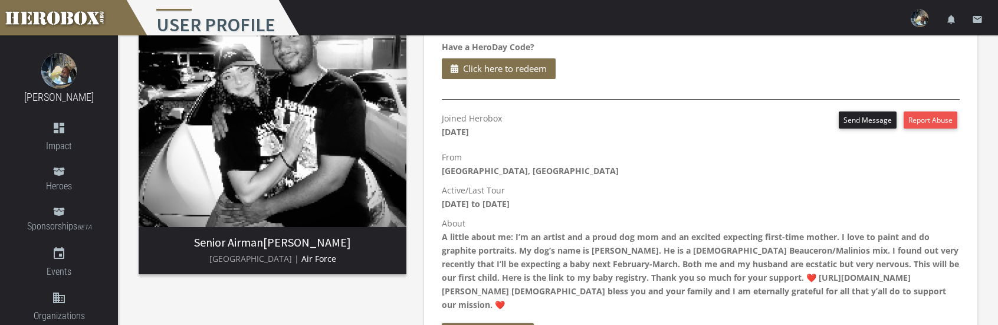
scroll to position [118, 0]
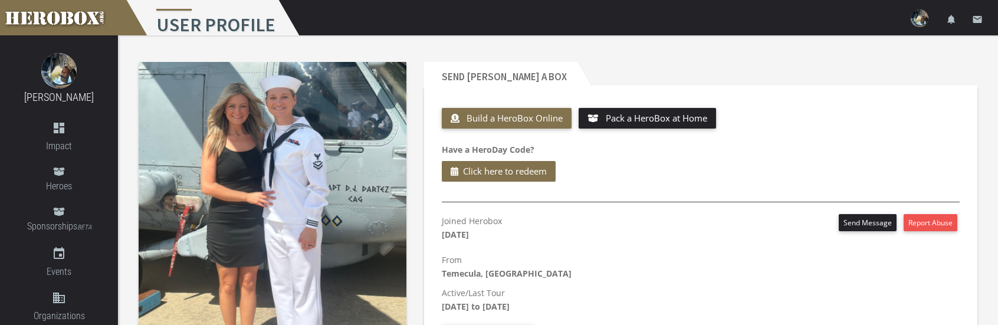
scroll to position [59, 0]
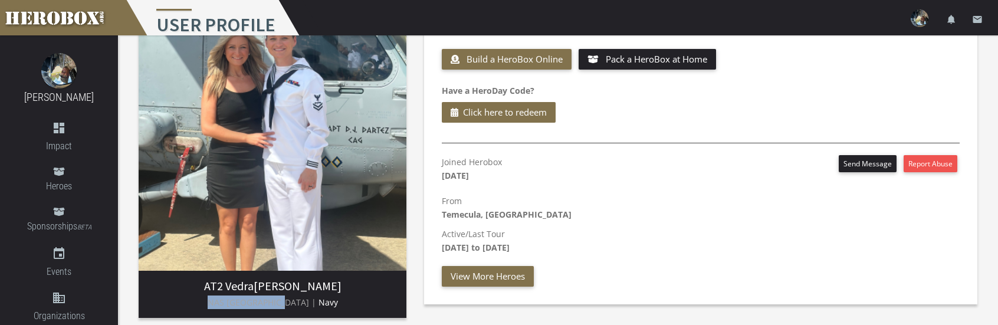
drag, startPoint x: 222, startPoint y: 303, endPoint x: 288, endPoint y: 302, distance: 66.1
click at [288, 302] on p "NAS Jacksonville | Navy" at bounding box center [272, 302] width 249 height 14
copy span "NAS Jacksonville"
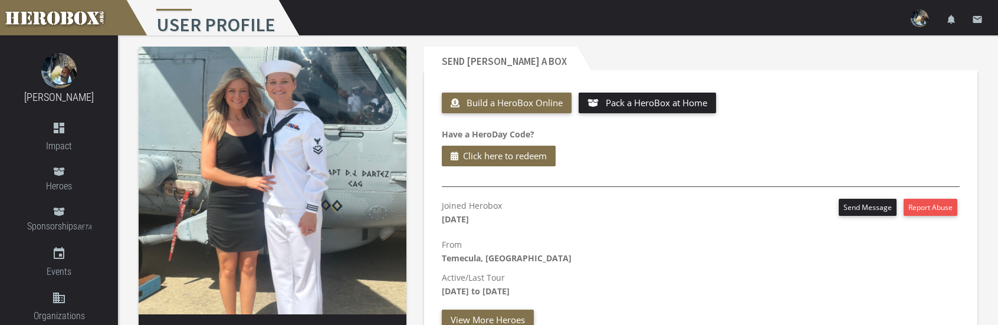
scroll to position [0, 0]
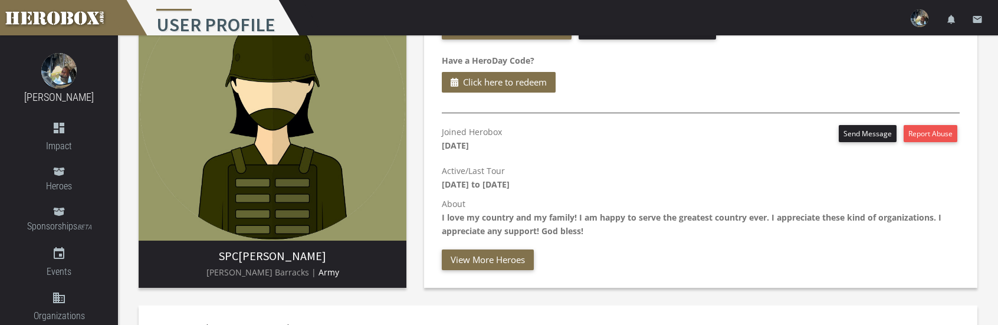
scroll to position [118, 0]
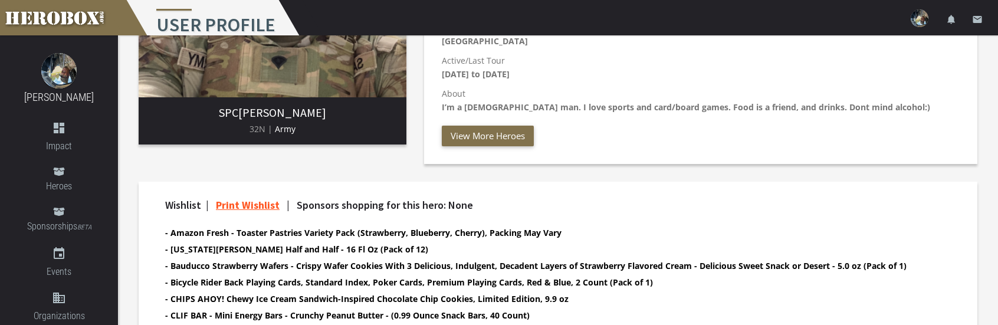
scroll to position [236, 0]
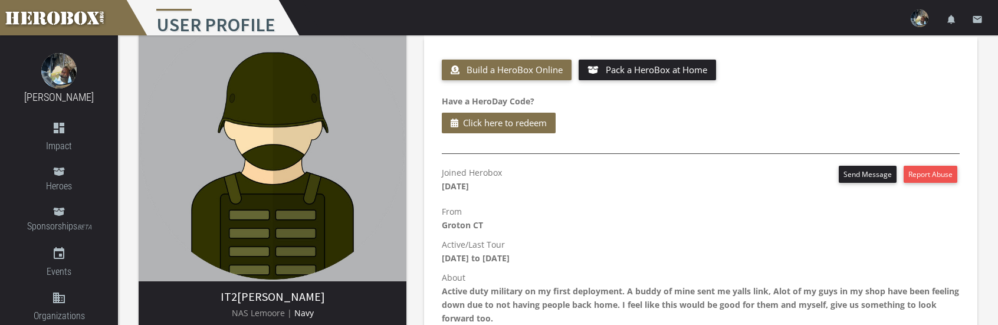
scroll to position [118, 0]
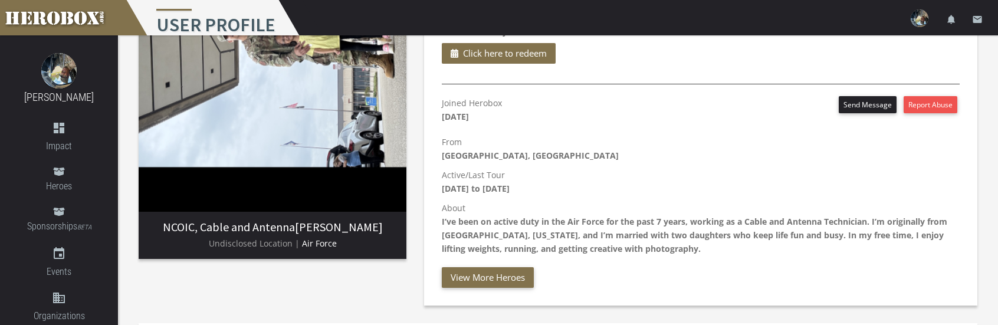
scroll to position [59, 0]
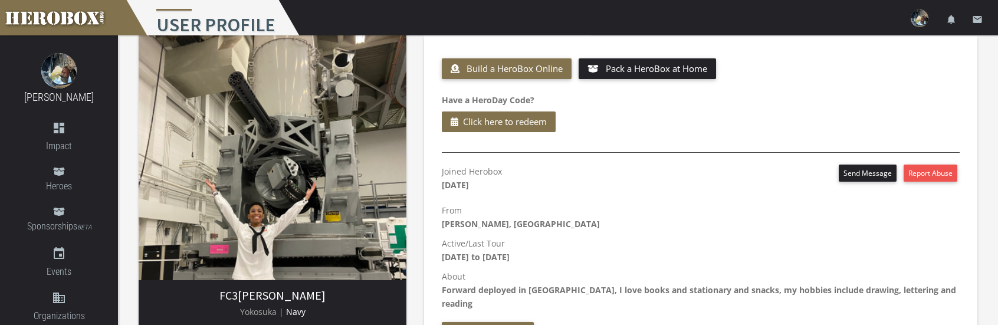
scroll to position [118, 0]
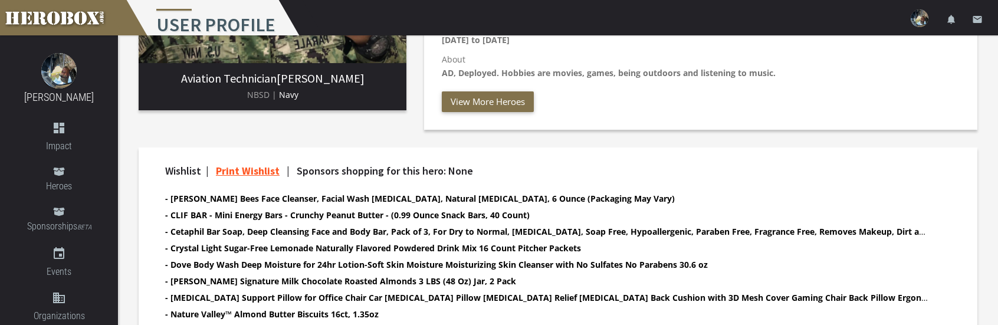
scroll to position [295, 0]
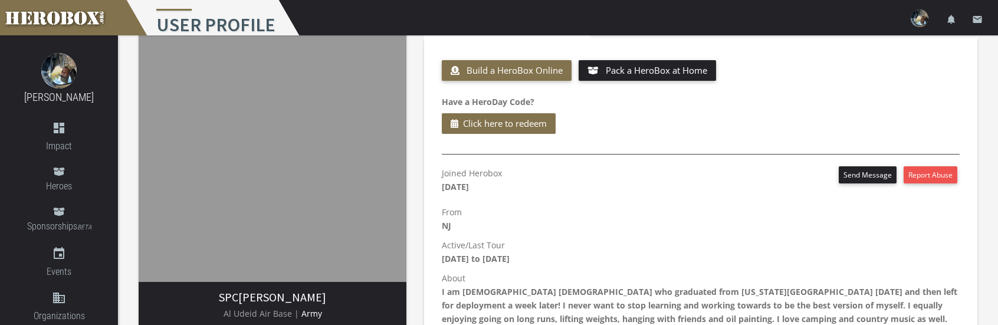
scroll to position [118, 0]
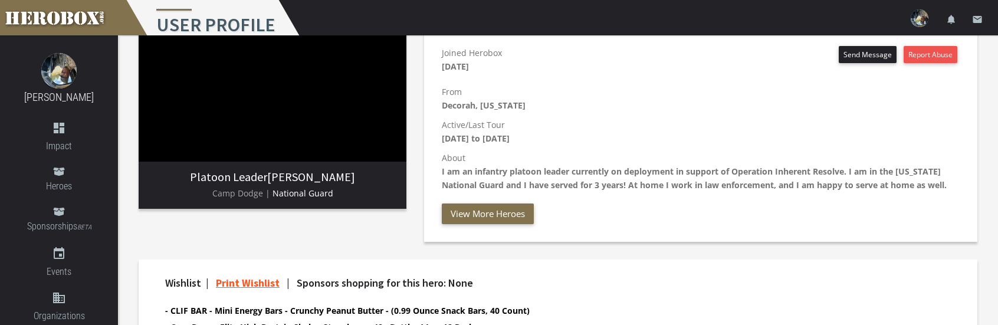
scroll to position [177, 0]
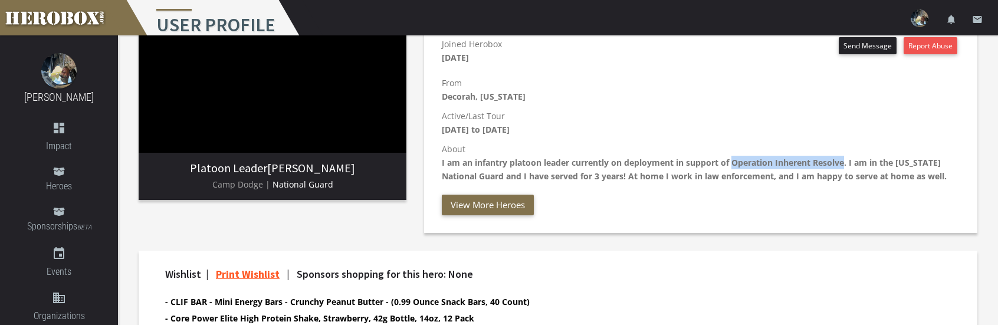
drag, startPoint x: 735, startPoint y: 163, endPoint x: 846, endPoint y: 165, distance: 110.3
click at [846, 165] on b "I am an infantry platoon leader currently on deployment in support of Operation…" at bounding box center [694, 169] width 505 height 25
copy b "Operation Inherent Resolve"
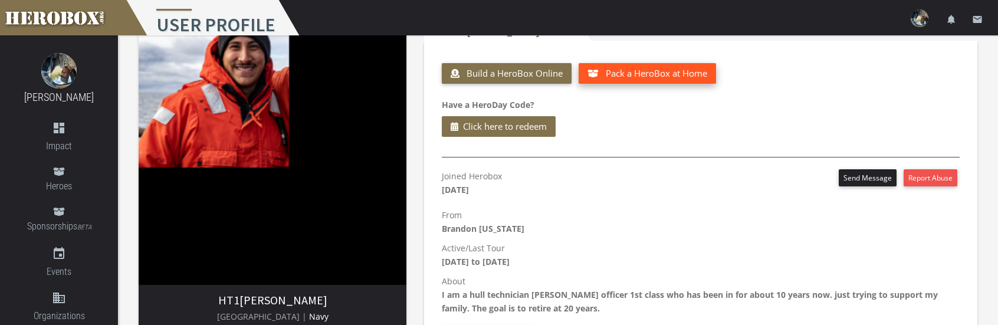
scroll to position [118, 0]
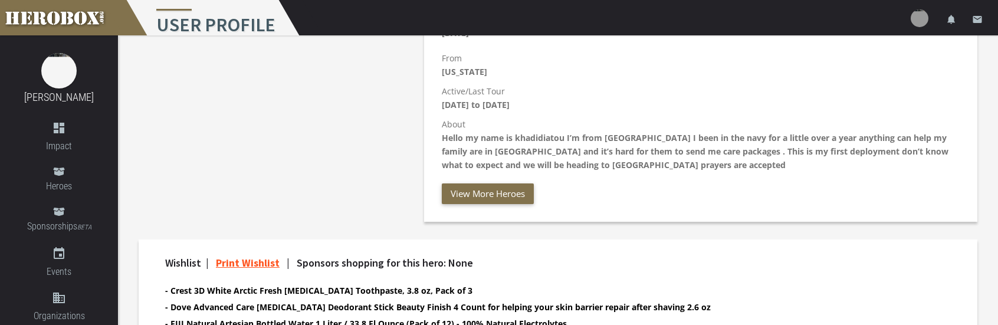
scroll to position [295, 0]
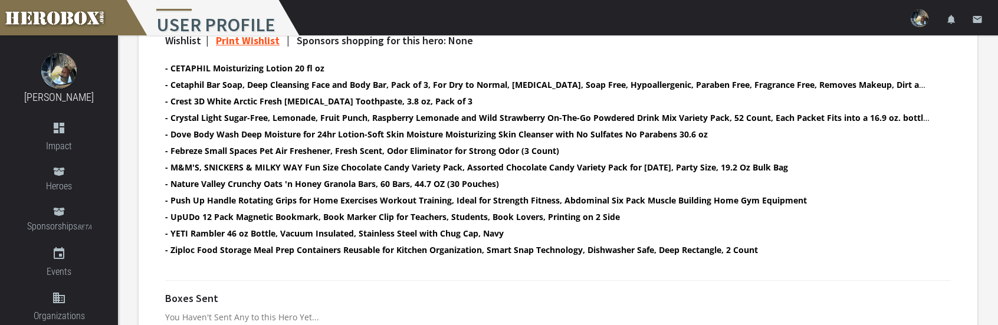
scroll to position [502, 0]
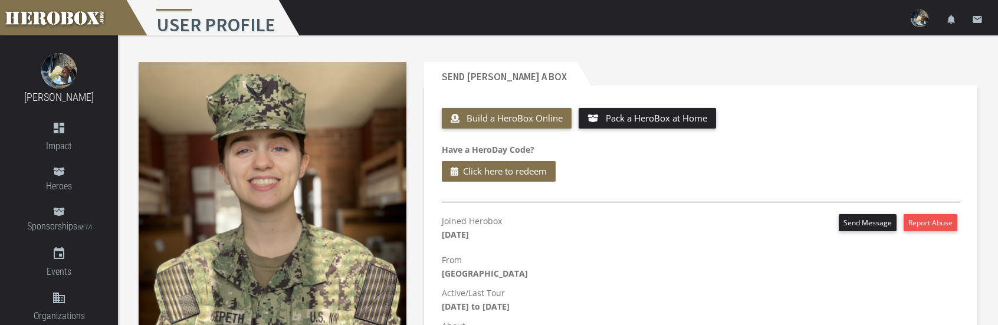
scroll to position [59, 0]
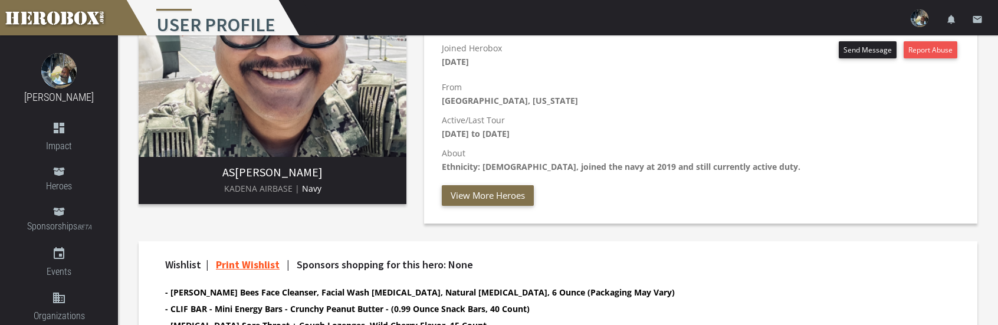
scroll to position [118, 0]
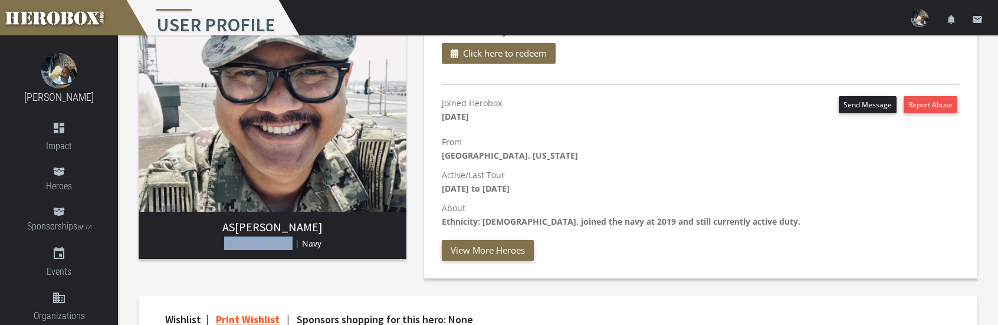
drag, startPoint x: 222, startPoint y: 243, endPoint x: 290, endPoint y: 246, distance: 67.9
click at [290, 246] on p "KADENA AIRBASE | Navy" at bounding box center [272, 243] width 249 height 14
copy span "KADENA AIRBASE"
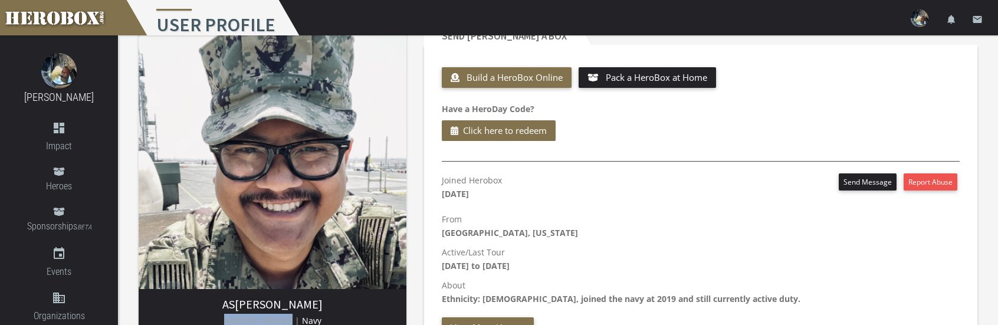
scroll to position [0, 0]
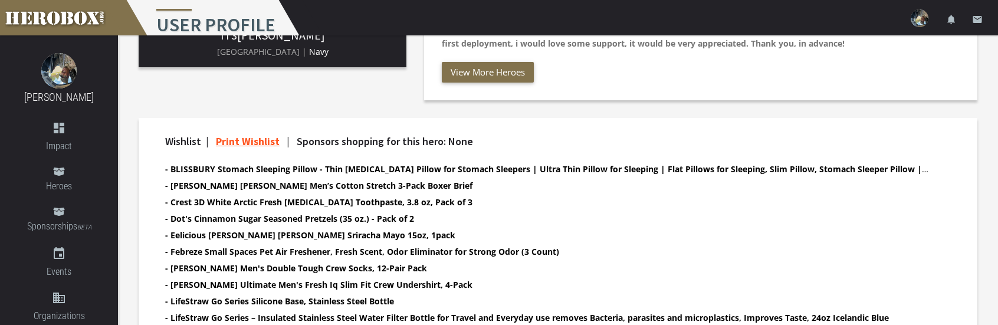
scroll to position [281, 0]
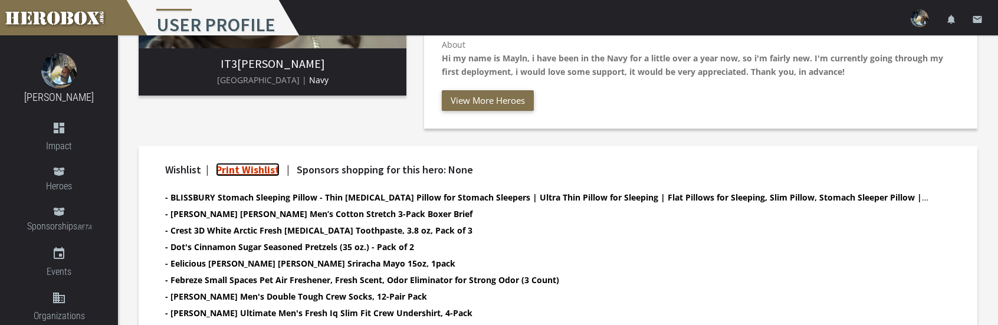
click at [242, 168] on link "Print Wishlist" at bounding box center [248, 170] width 64 height 14
